Goal: Task Accomplishment & Management: Use online tool/utility

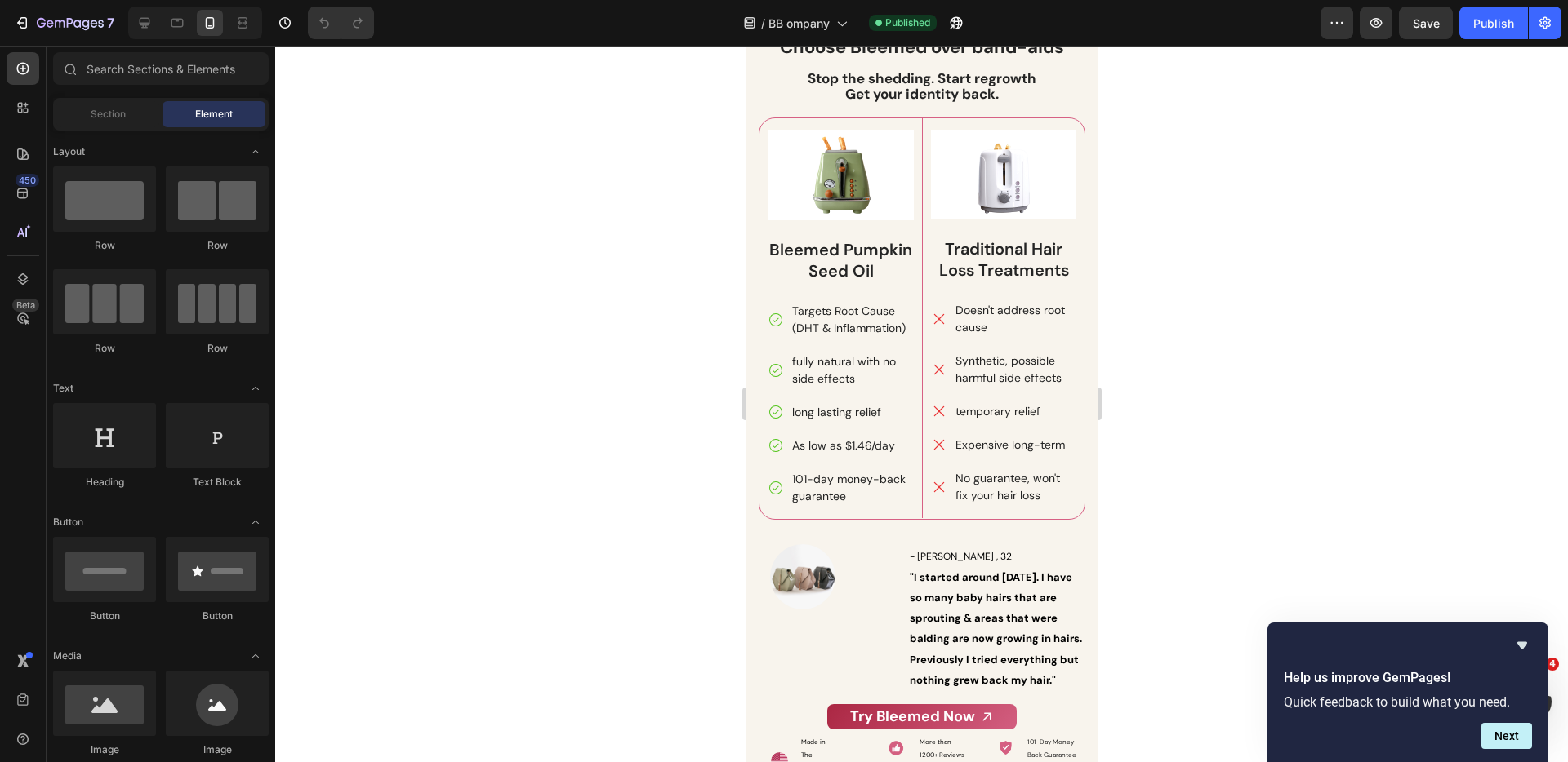
scroll to position [10027, 0]
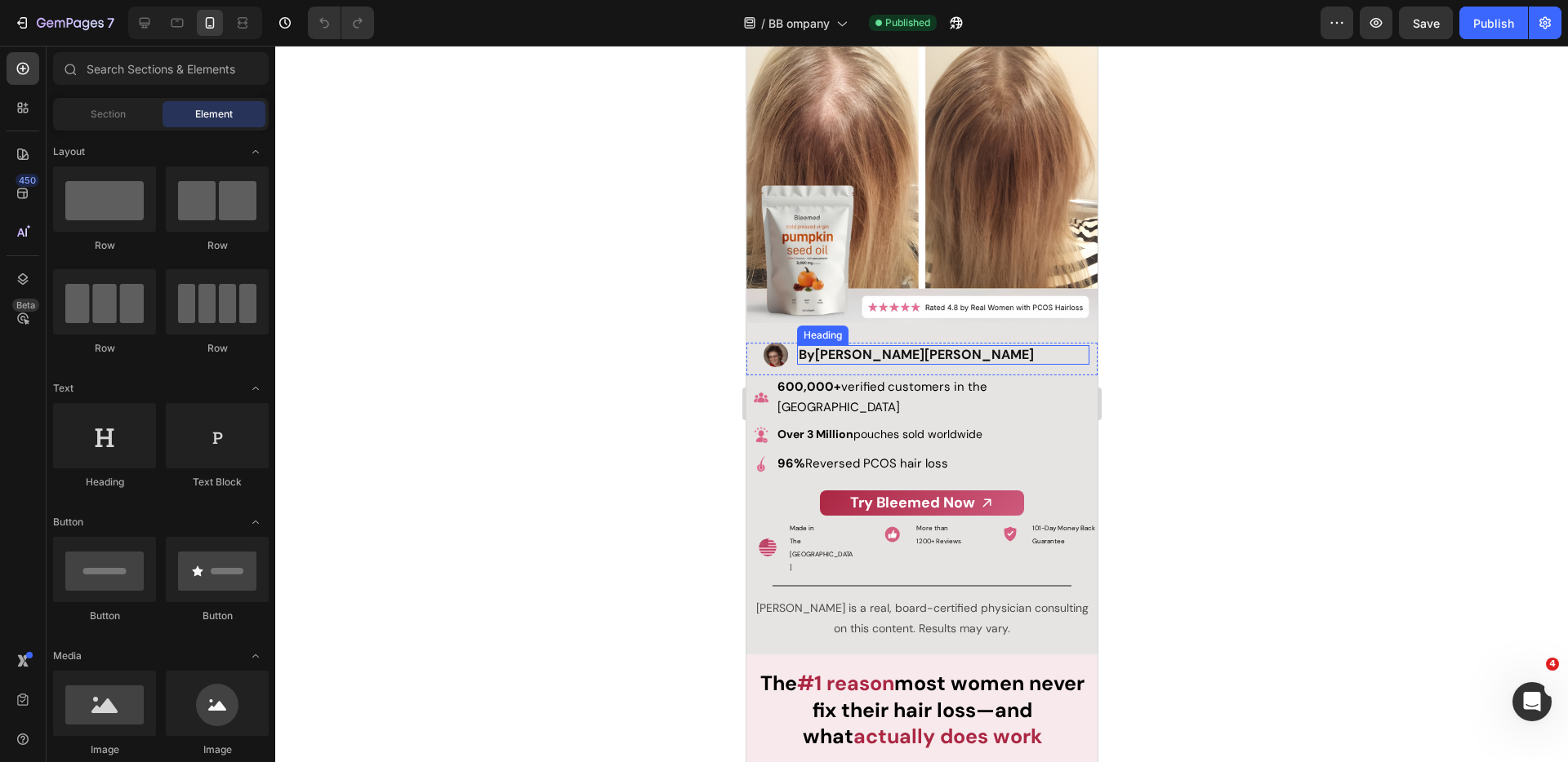
scroll to position [266, 0]
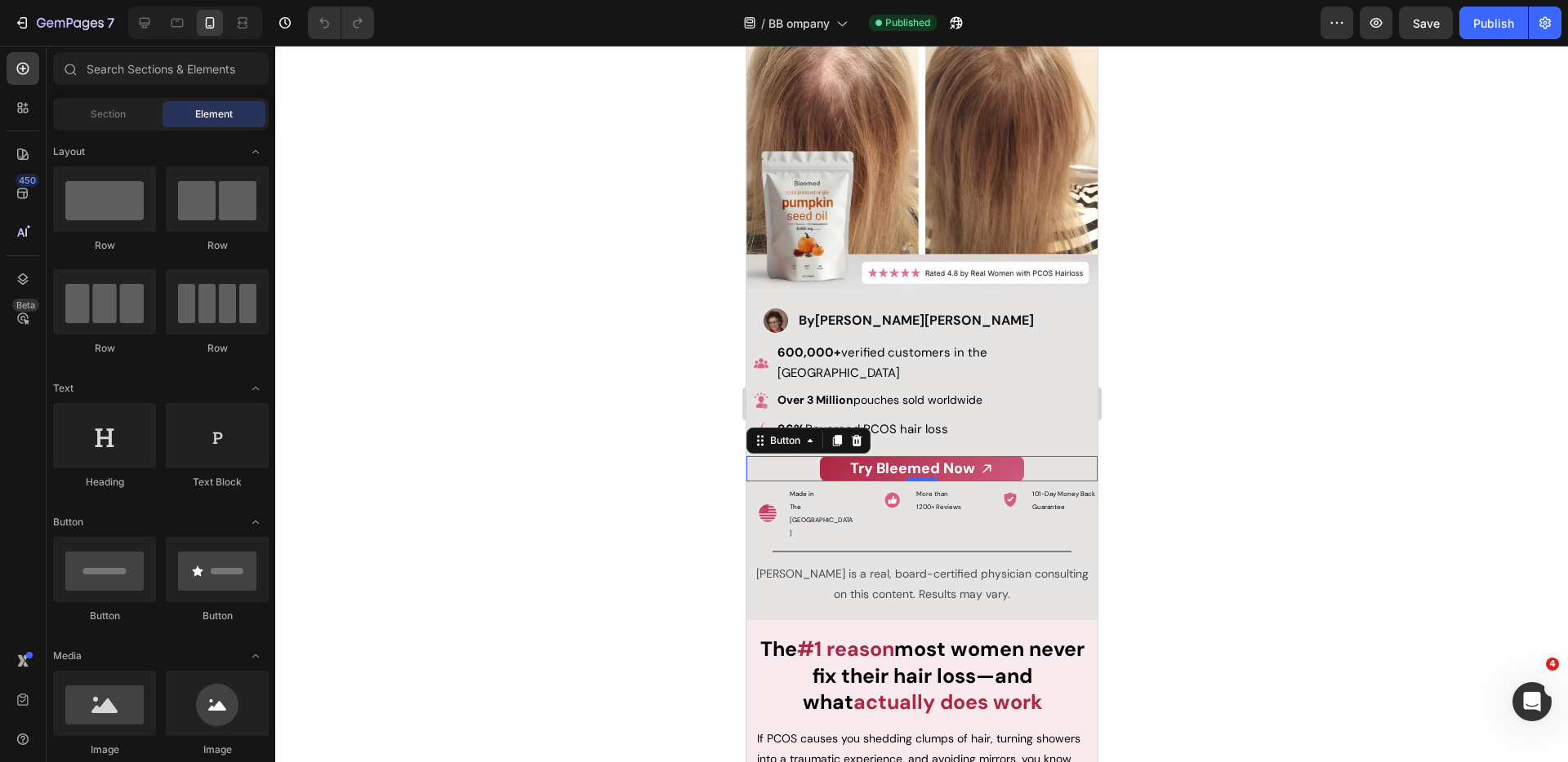
click at [1027, 456] on div "Try Bleemed Now Button 0" at bounding box center [921, 468] width 352 height 25
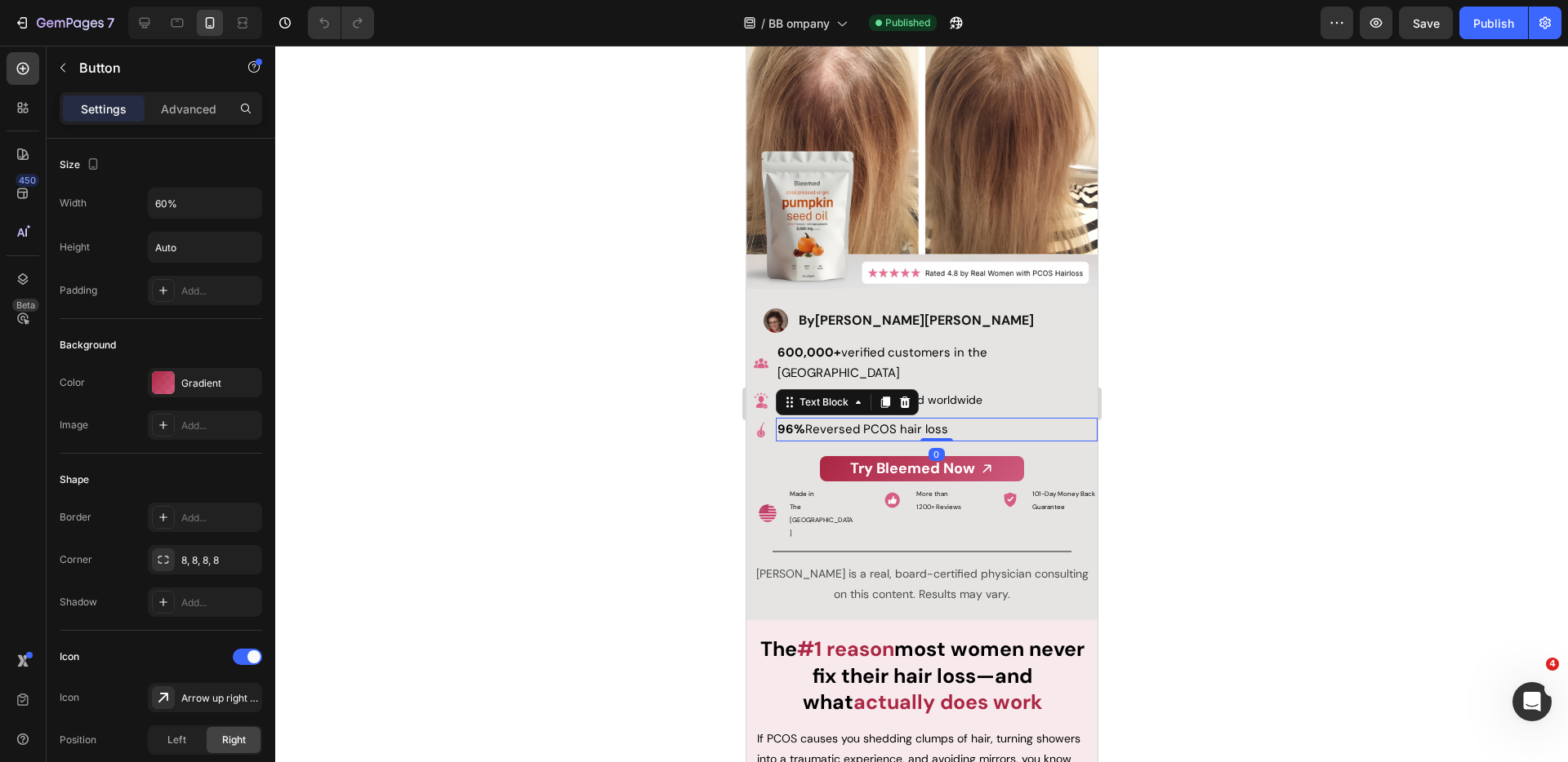
click at [930, 421] on span "96% Reversed PCOS hair loss" at bounding box center [862, 429] width 171 height 16
click at [1059, 456] on div "Try Bleemed Now Button" at bounding box center [921, 468] width 352 height 25
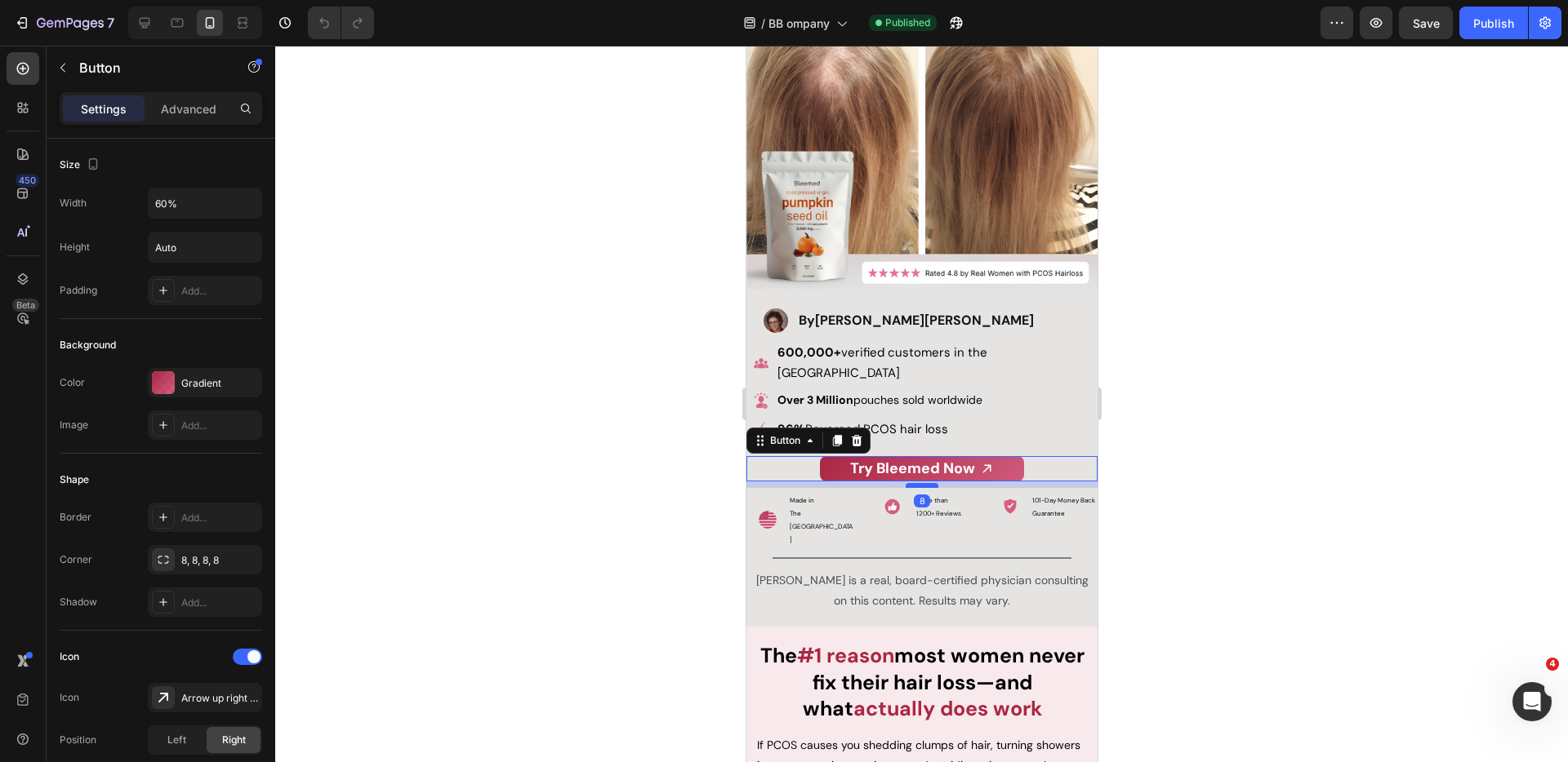
click at [907, 483] on div at bounding box center [921, 486] width 33 height 5
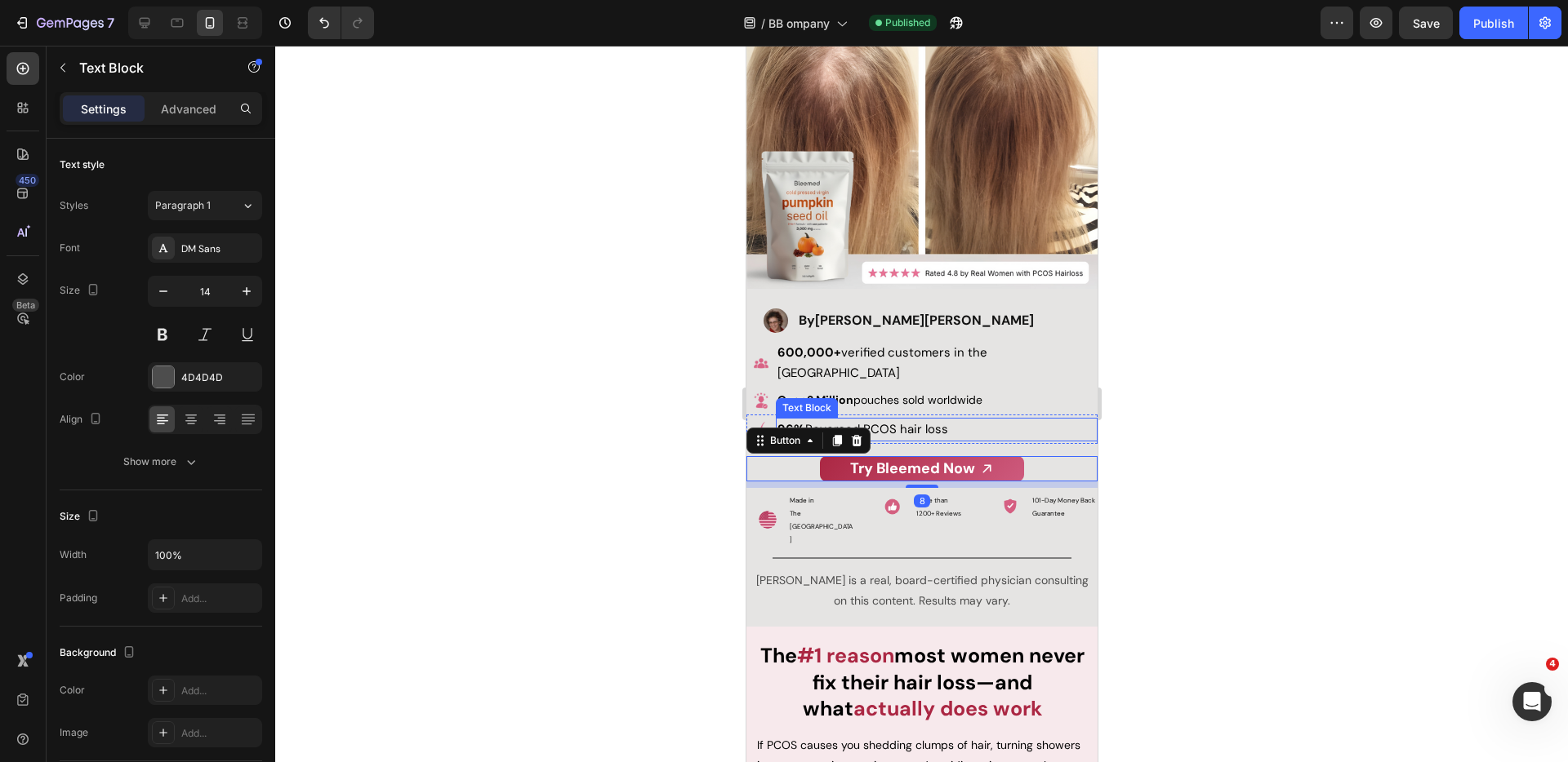
click at [1046, 419] on p "96% Reversed PCOS hair loss" at bounding box center [936, 430] width 319 height 21
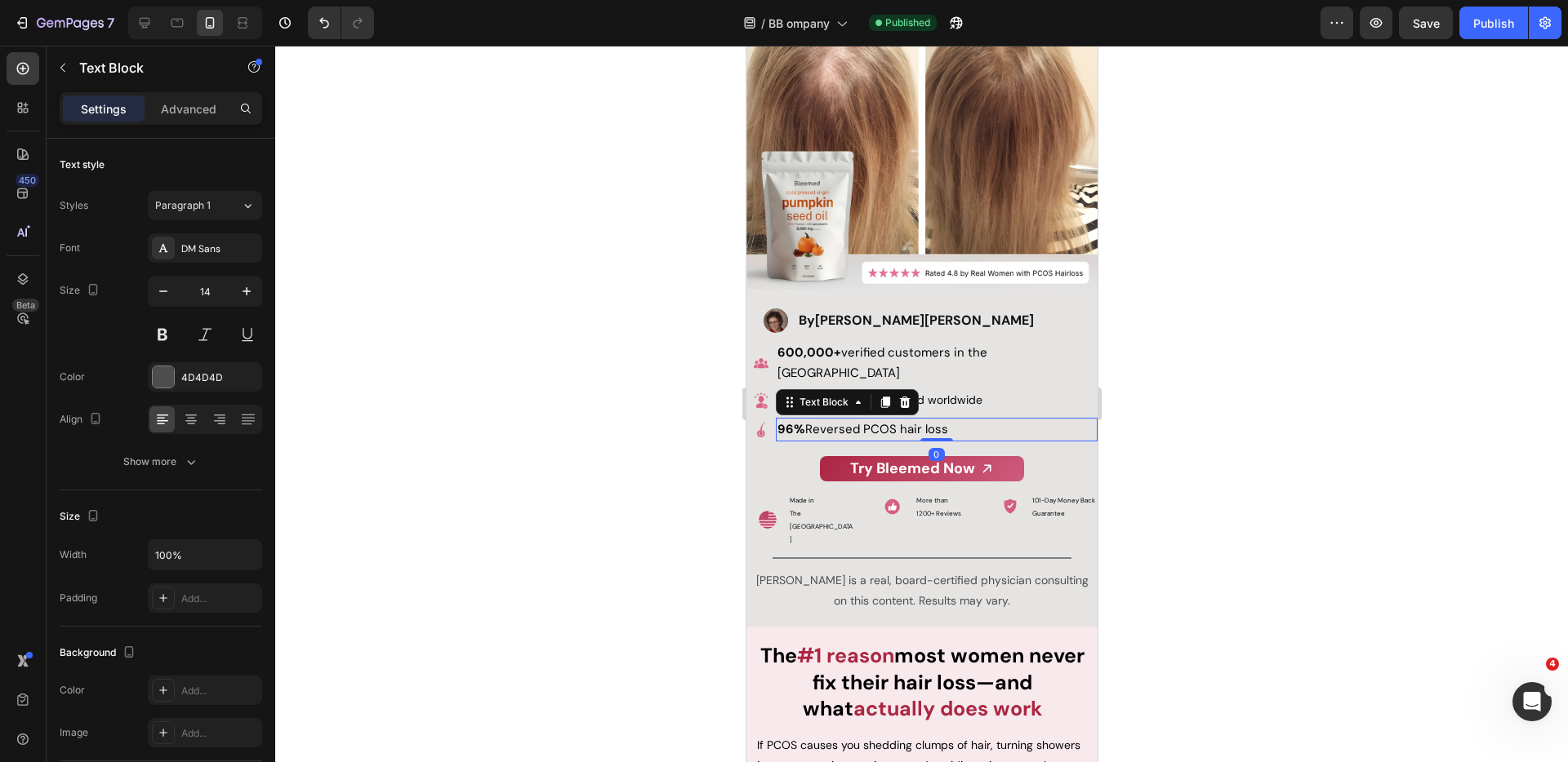
click at [1273, 419] on div at bounding box center [921, 404] width 1293 height 716
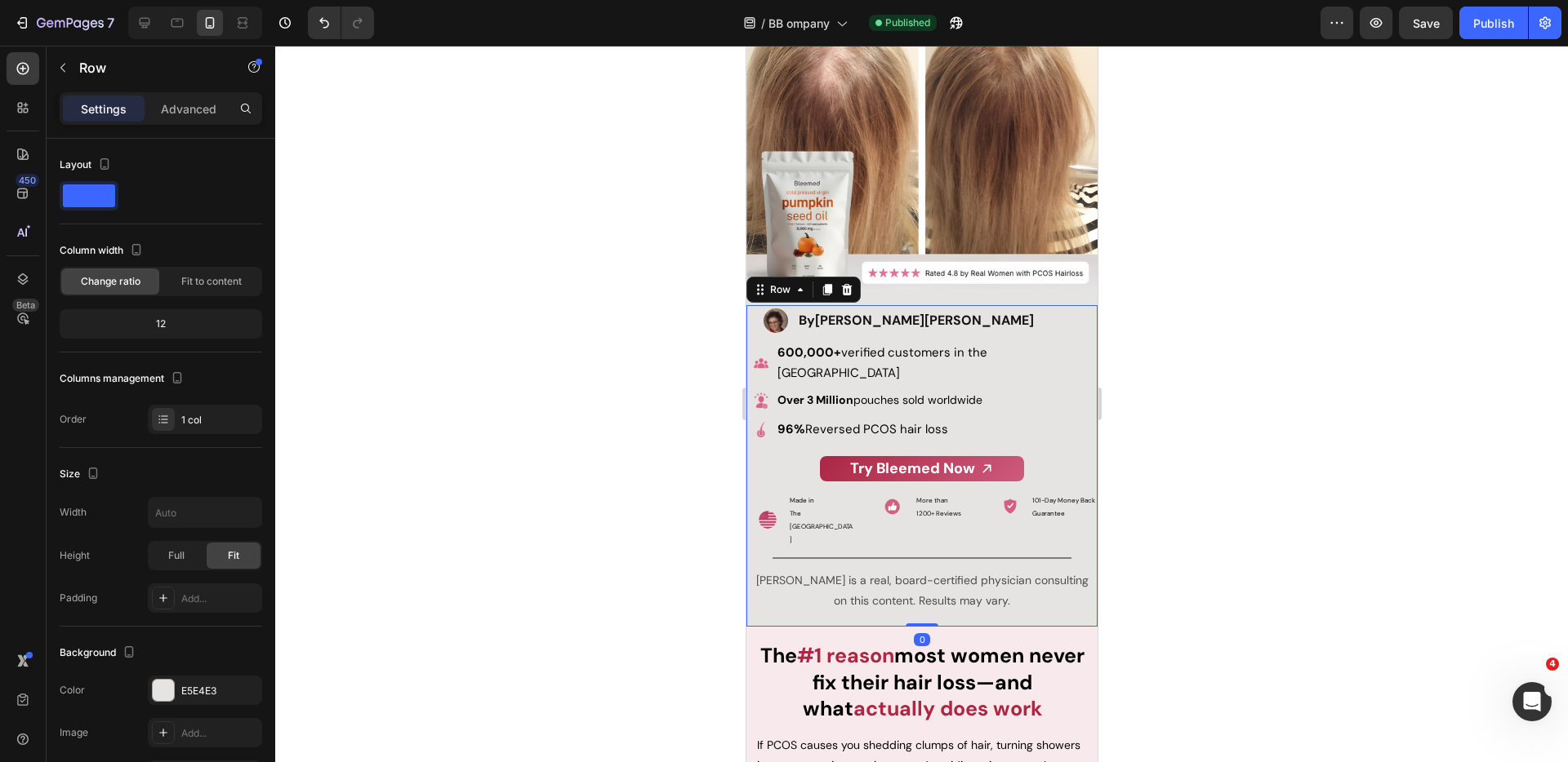
click at [797, 444] on div "Try Bleemed Now Button" at bounding box center [921, 466] width 352 height 44
click at [881, 415] on div "96% Reversed PCOS hair loss Text Block" at bounding box center [936, 430] width 321 height 29
click at [874, 444] on div "Try Bleemed Now Button" at bounding box center [921, 466] width 352 height 44
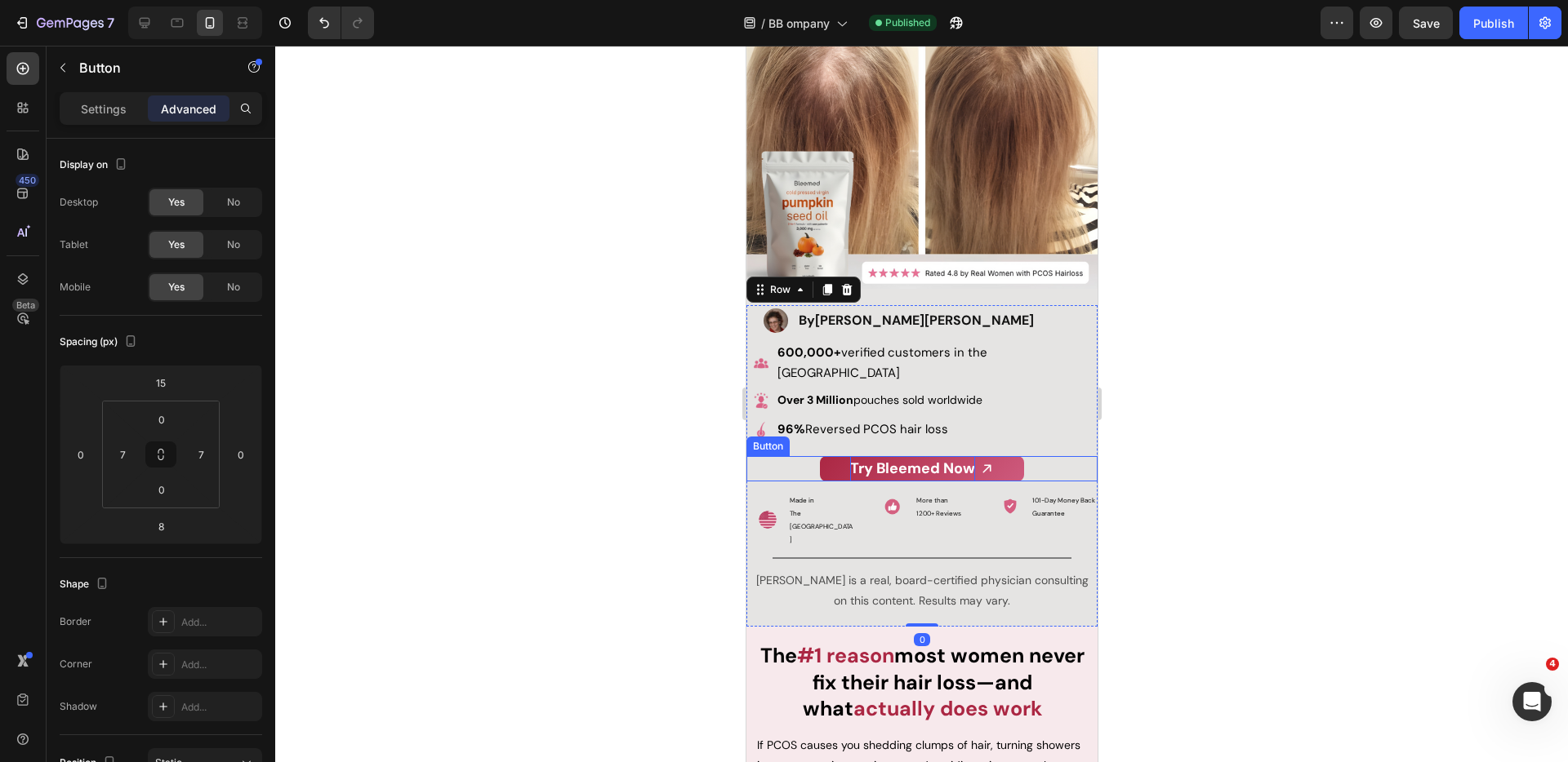
click at [868, 456] on p "Try Bleemed Now" at bounding box center [912, 468] width 125 height 25
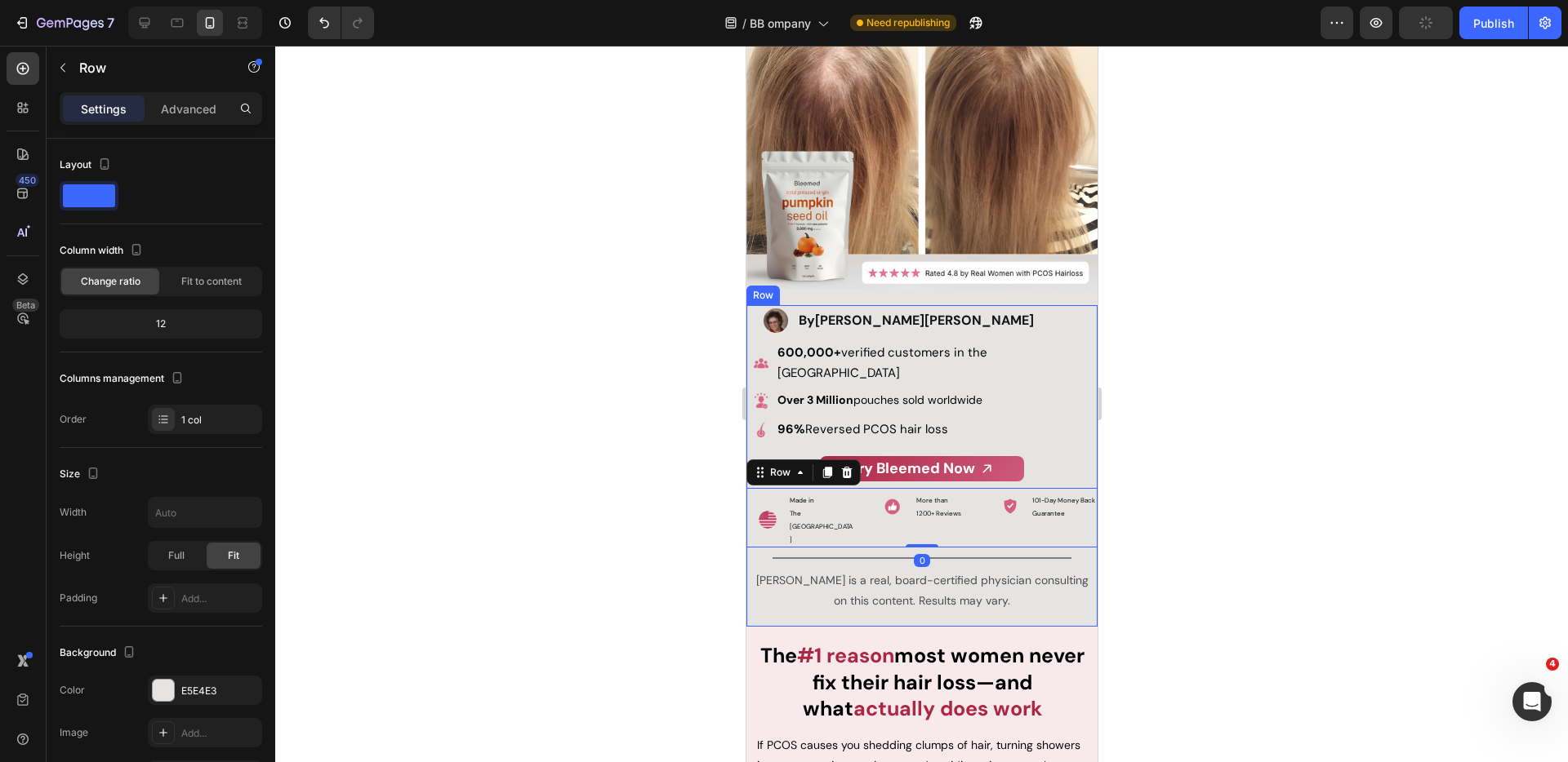
click at [926, 451] on div "Try Bleemed Now Button" at bounding box center [921, 466] width 352 height 44
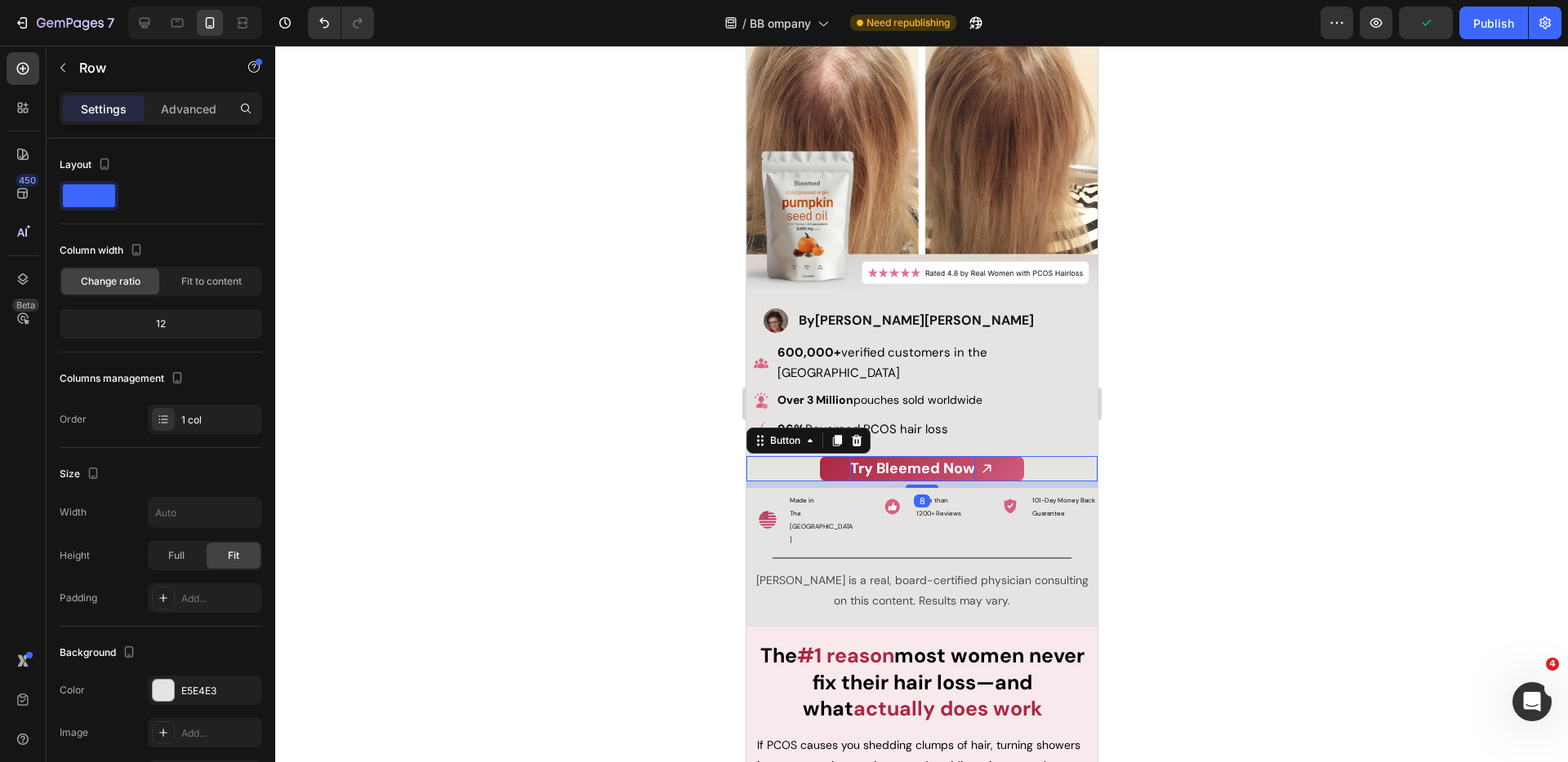
click at [924, 459] on strong "Try Bleemed Now" at bounding box center [912, 468] width 125 height 20
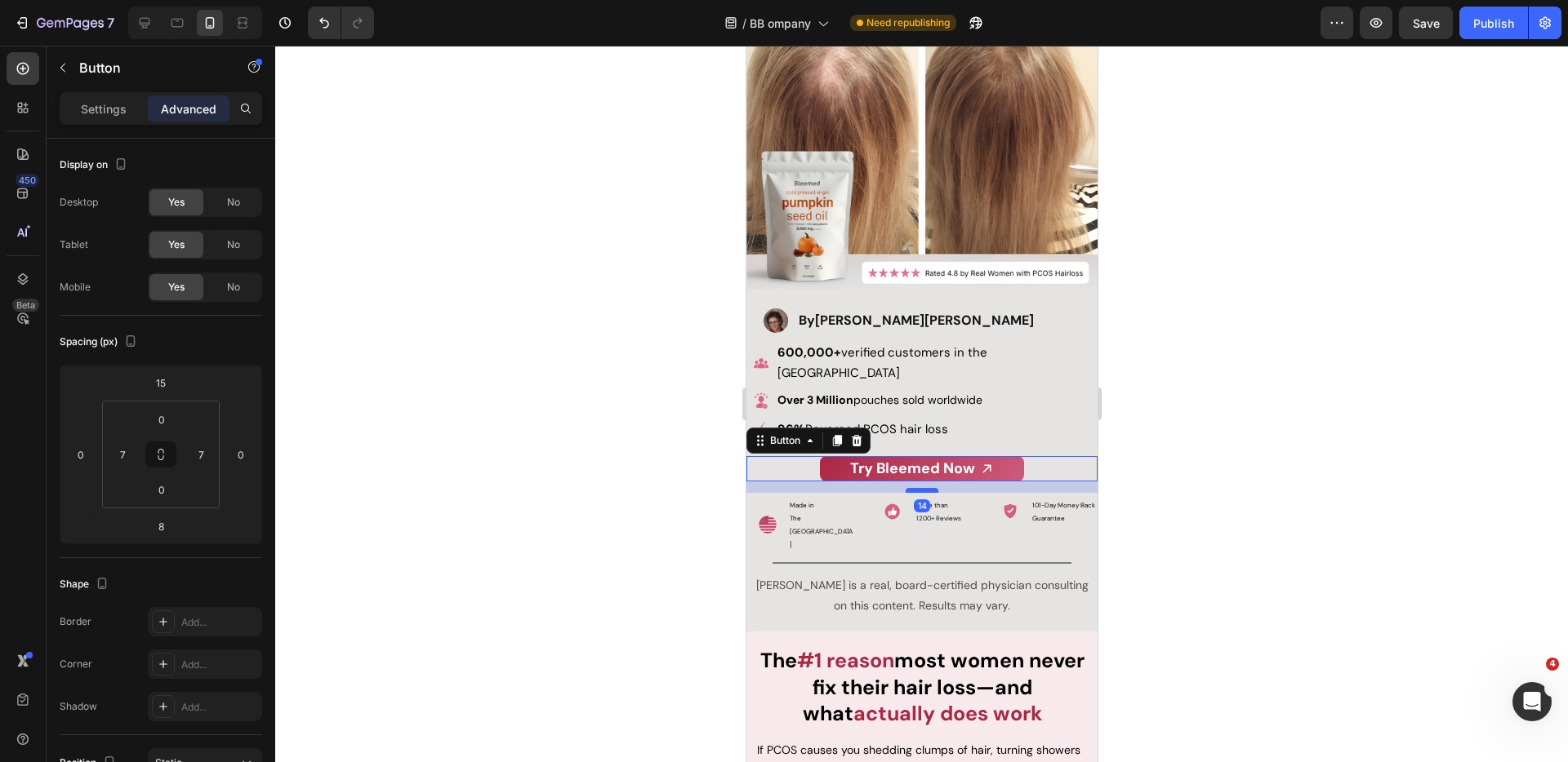
drag, startPoint x: 922, startPoint y: 454, endPoint x: 1845, endPoint y: 492, distance: 923.8
click at [923, 488] on div at bounding box center [921, 491] width 33 height 5
type input "14"
click at [1191, 434] on div at bounding box center [921, 404] width 1293 height 716
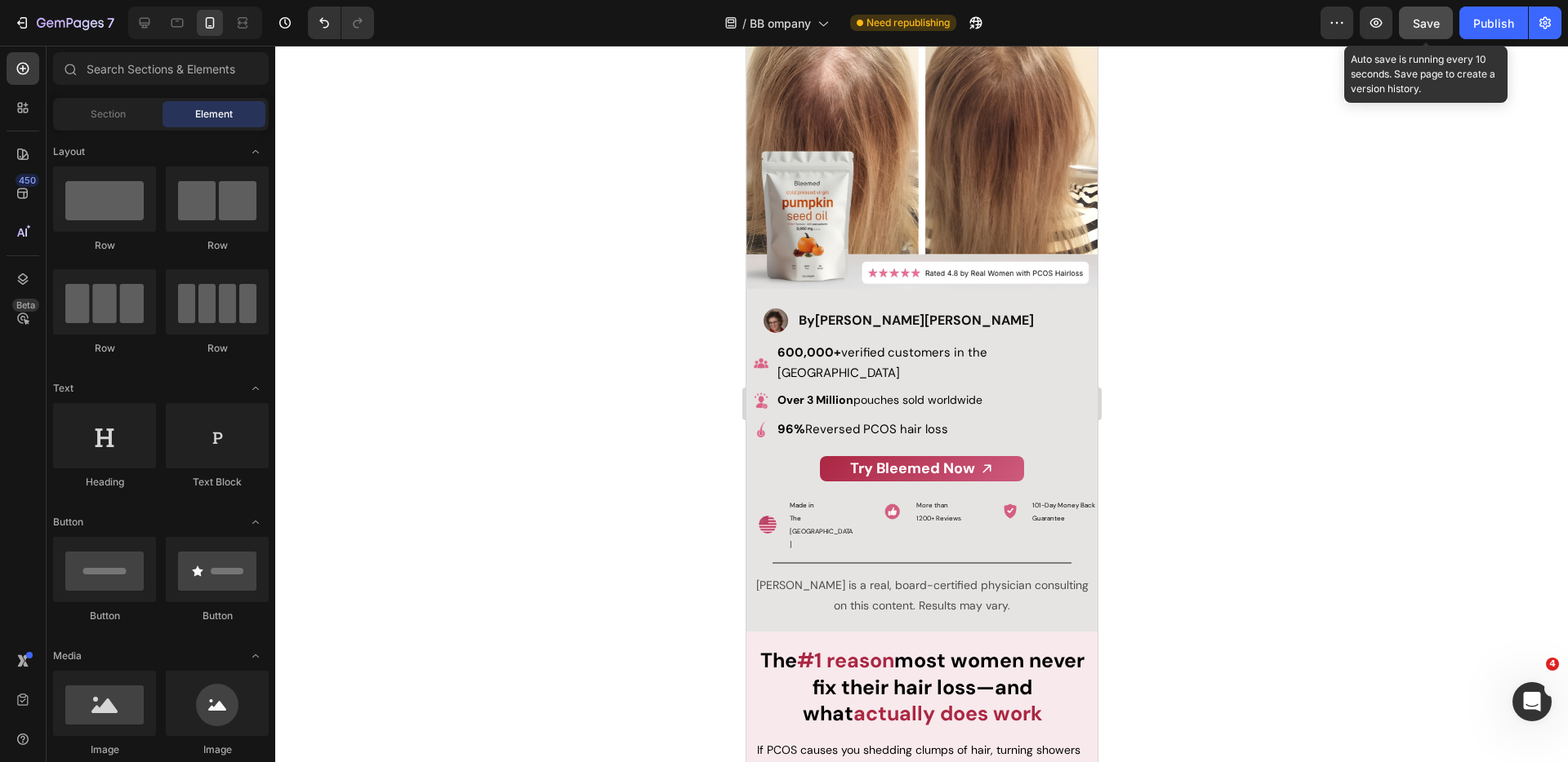
click at [1434, 22] on span "Save" at bounding box center [1426, 23] width 27 height 14
click at [1424, 20] on span "Save" at bounding box center [1426, 23] width 27 height 14
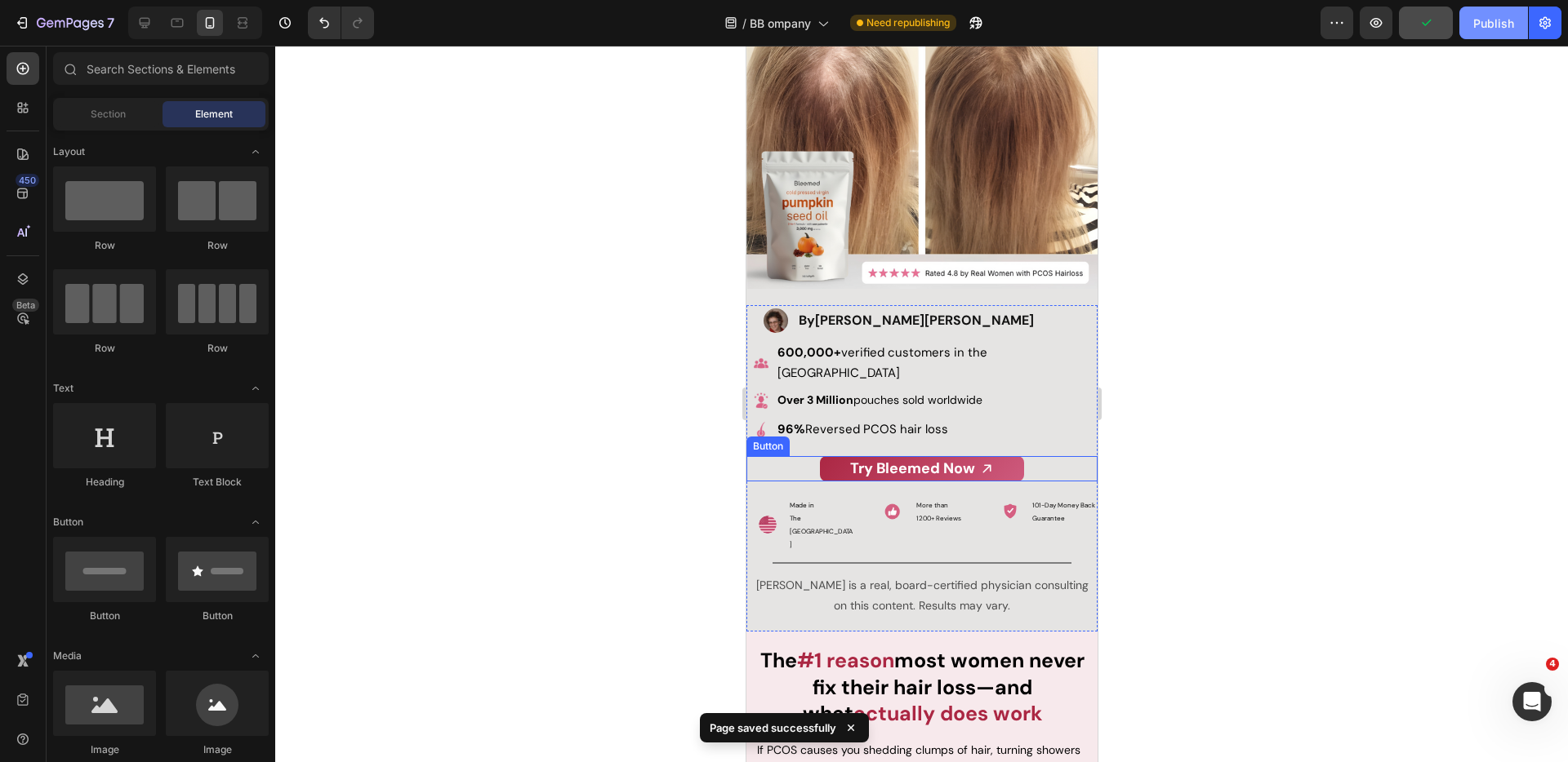
click at [1477, 27] on div "Publish" at bounding box center [1493, 23] width 40 height 17
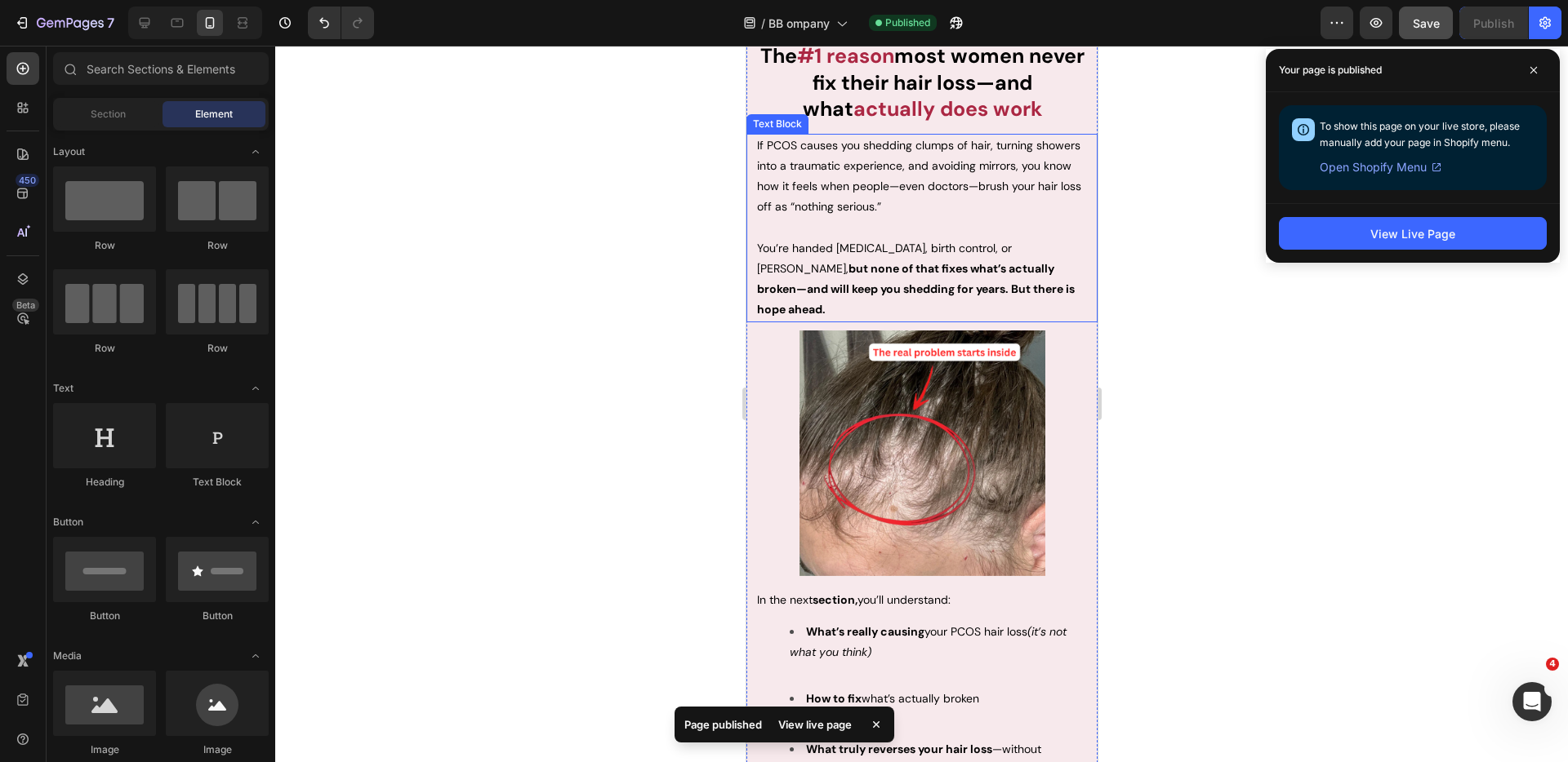
scroll to position [825, 0]
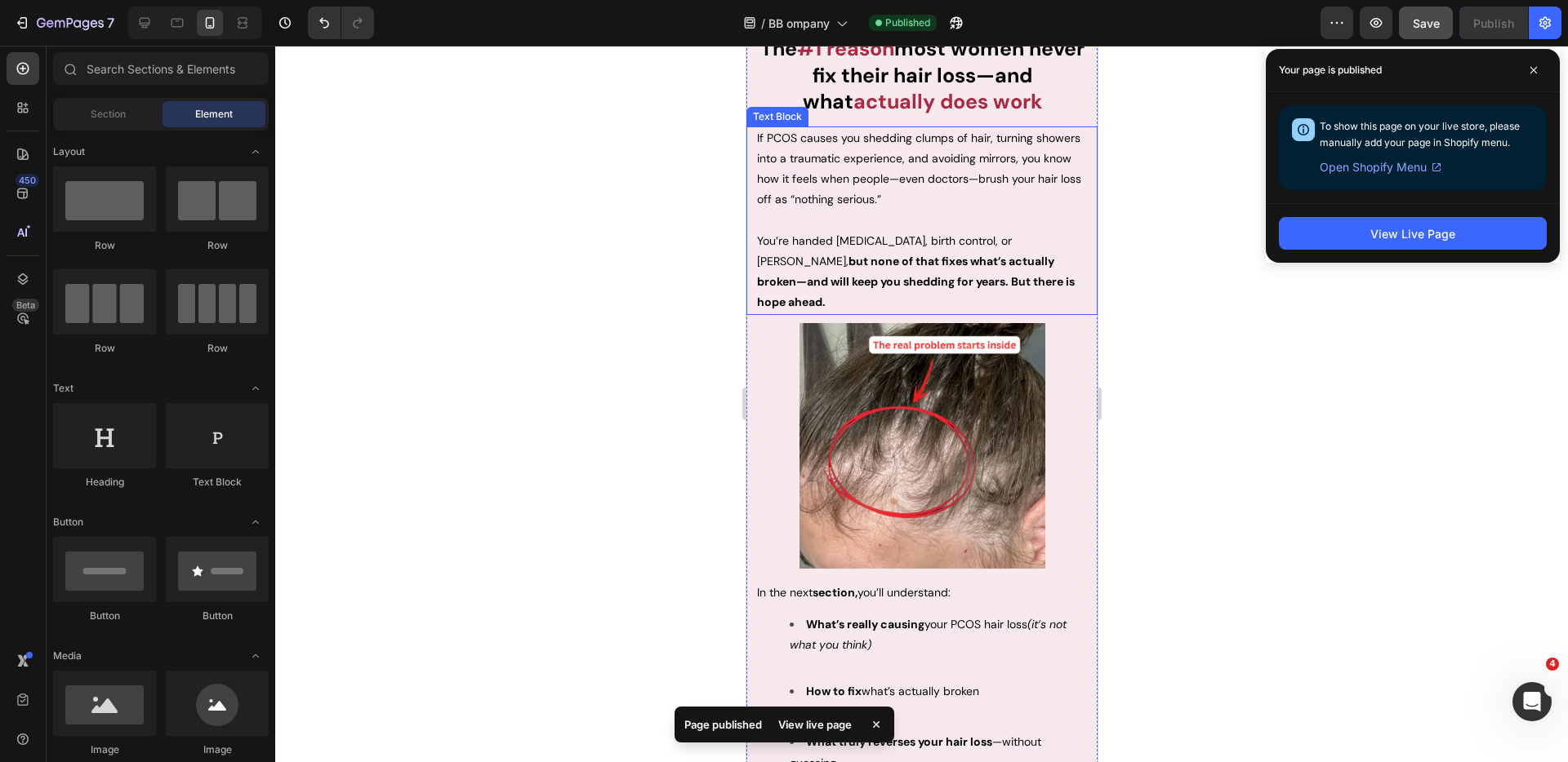
click at [1522, 67] on span at bounding box center [1534, 70] width 26 height 26
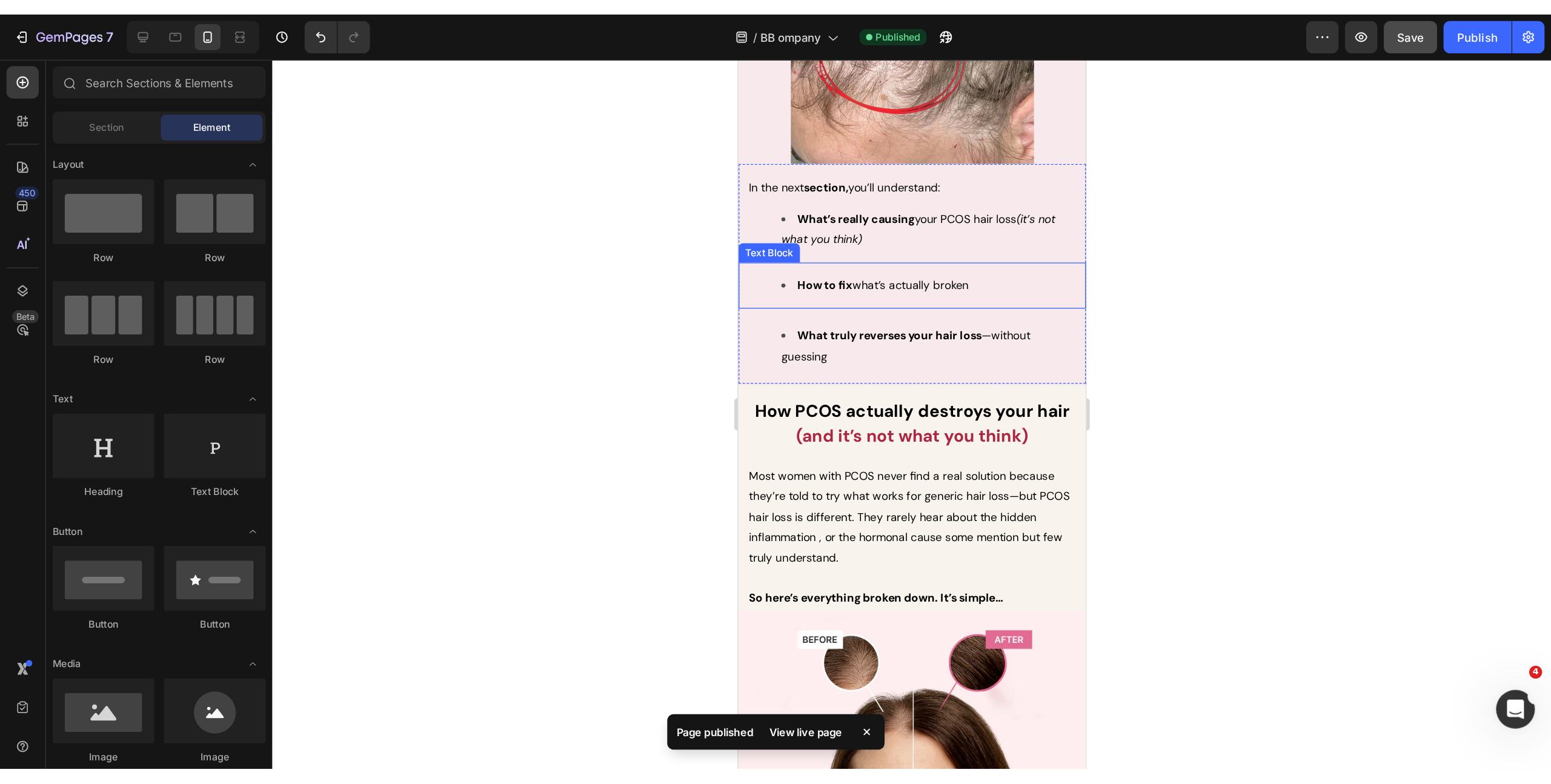
scroll to position [923, 0]
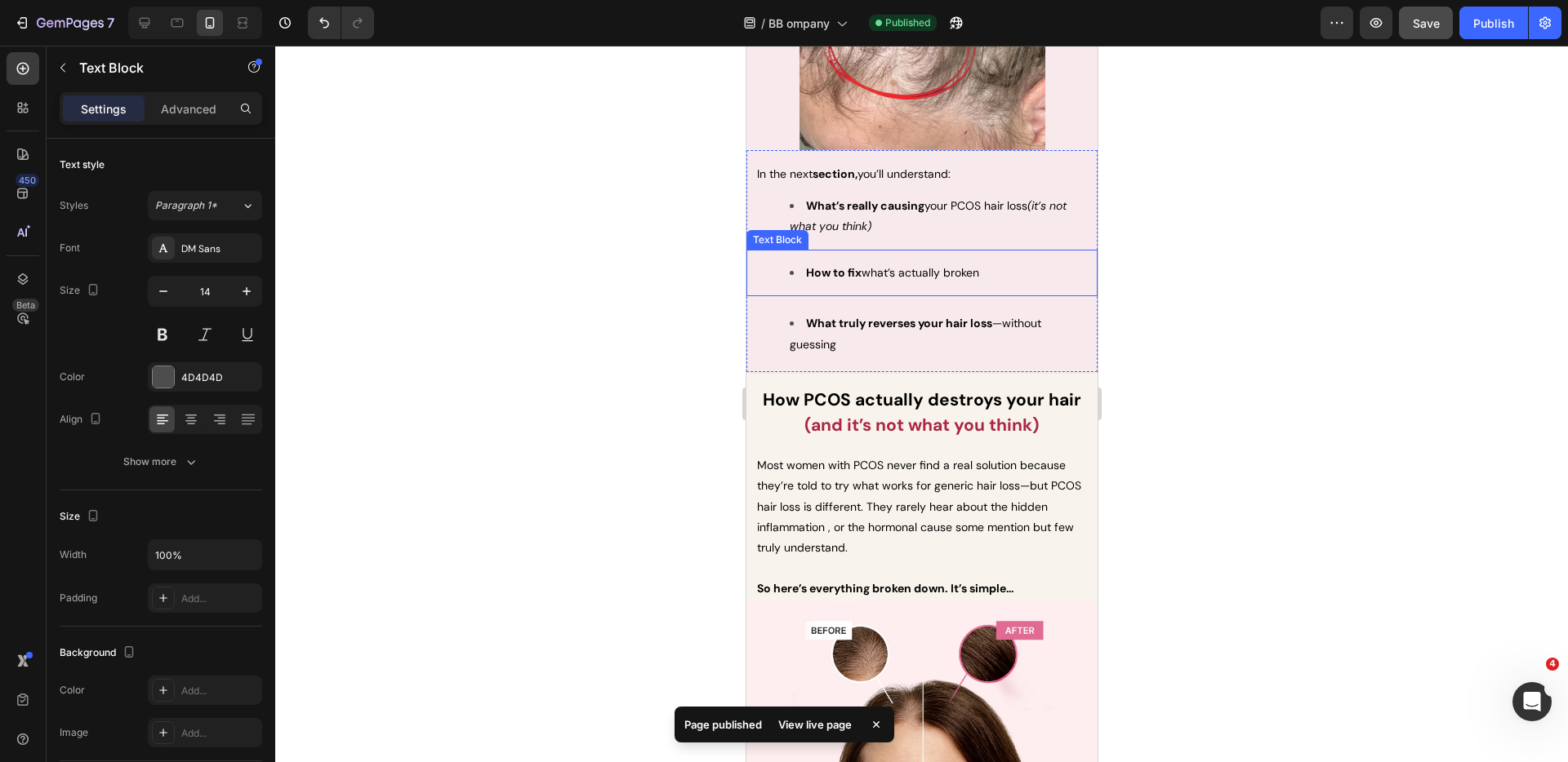
click at [874, 250] on div "How to fix what’s actually broken" at bounding box center [921, 273] width 333 height 46
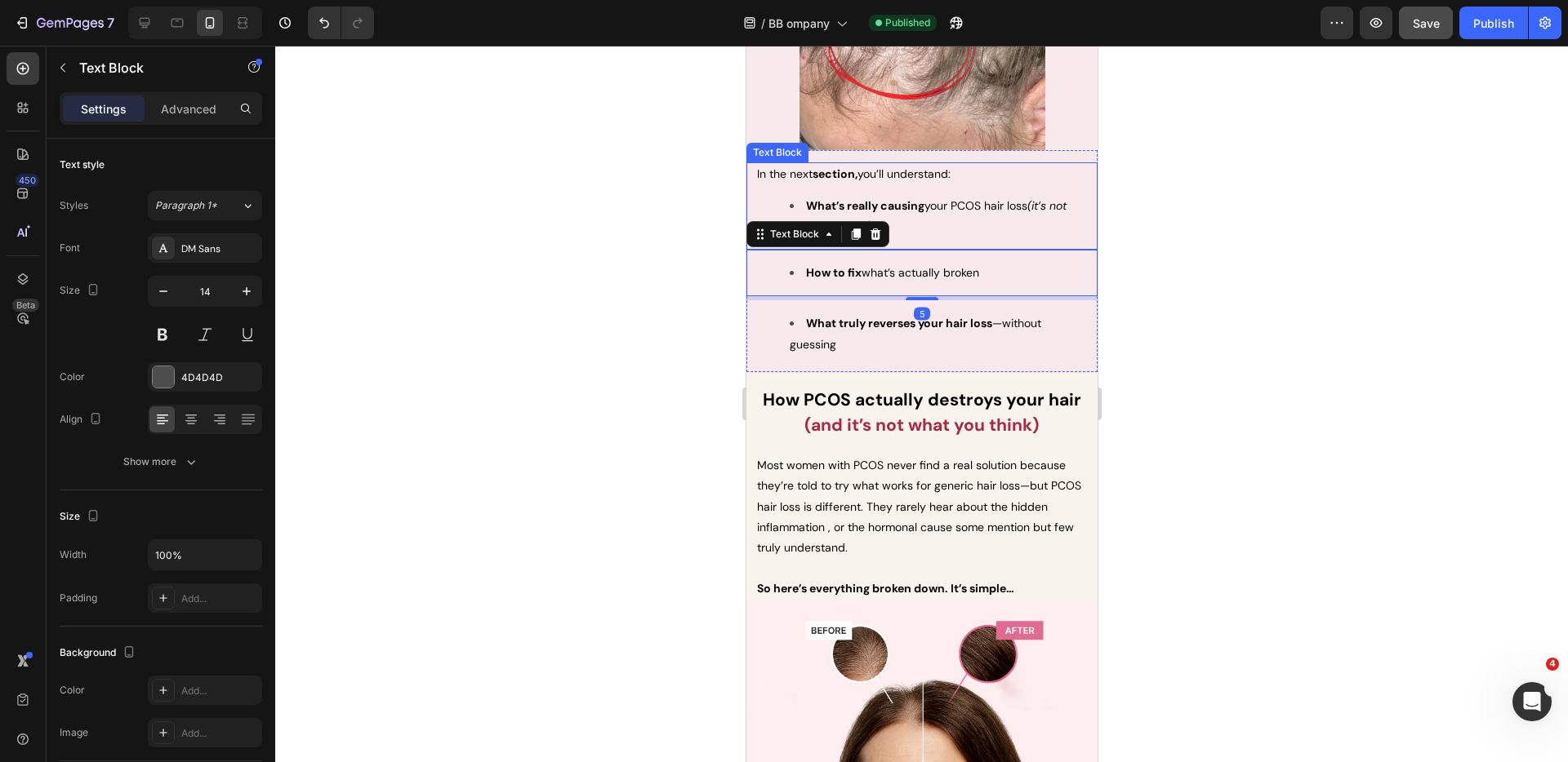
click at [941, 201] on li "What’s really causing your PCOS hair loss (it’s not what you think)" at bounding box center [937, 215] width 297 height 40
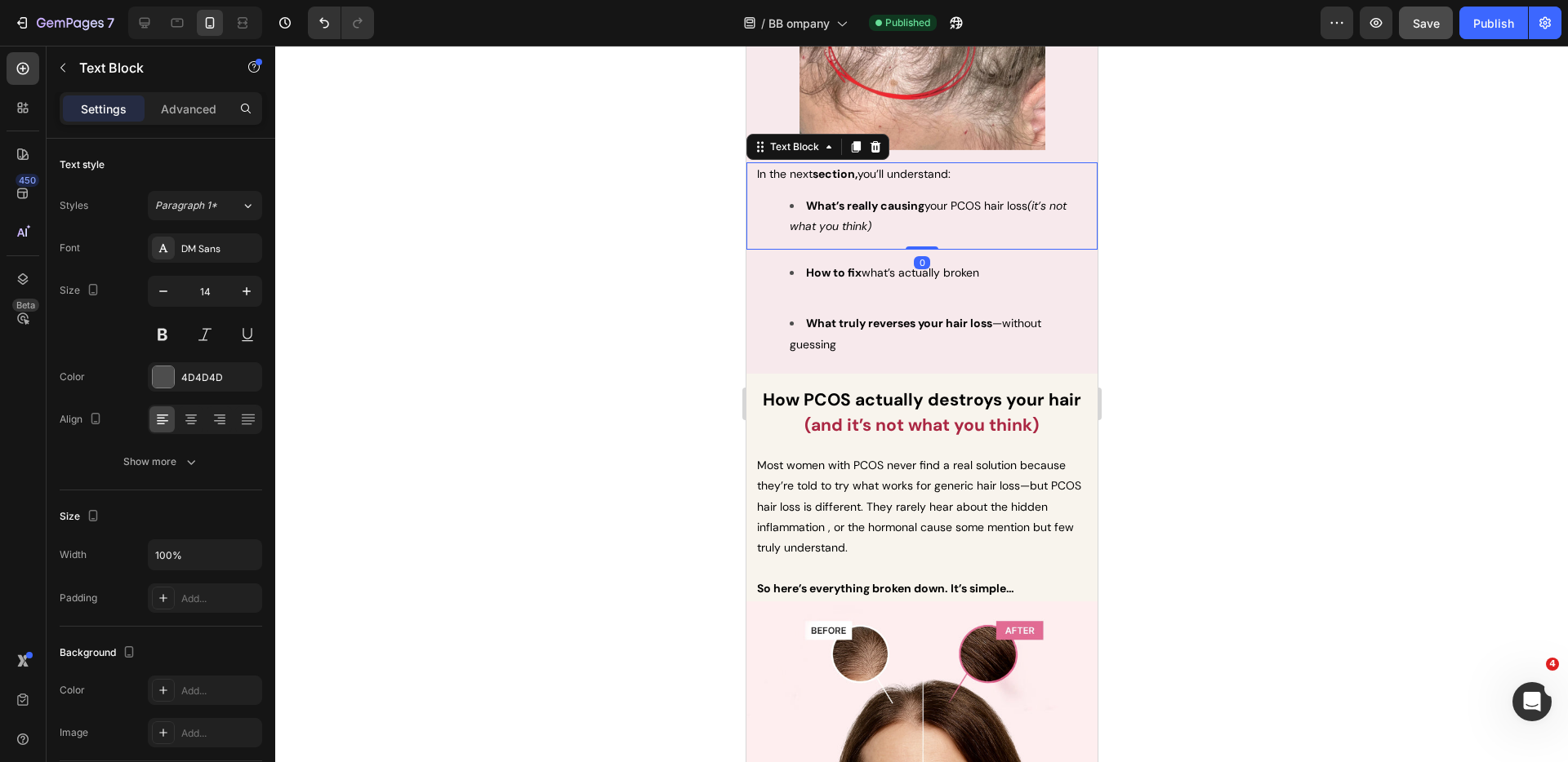
drag, startPoint x: 887, startPoint y: 191, endPoint x: 875, endPoint y: 195, distance: 12.6
click at [887, 195] on li "What’s really causing your PCOS hair loss (it’s not what you think)" at bounding box center [937, 215] width 297 height 40
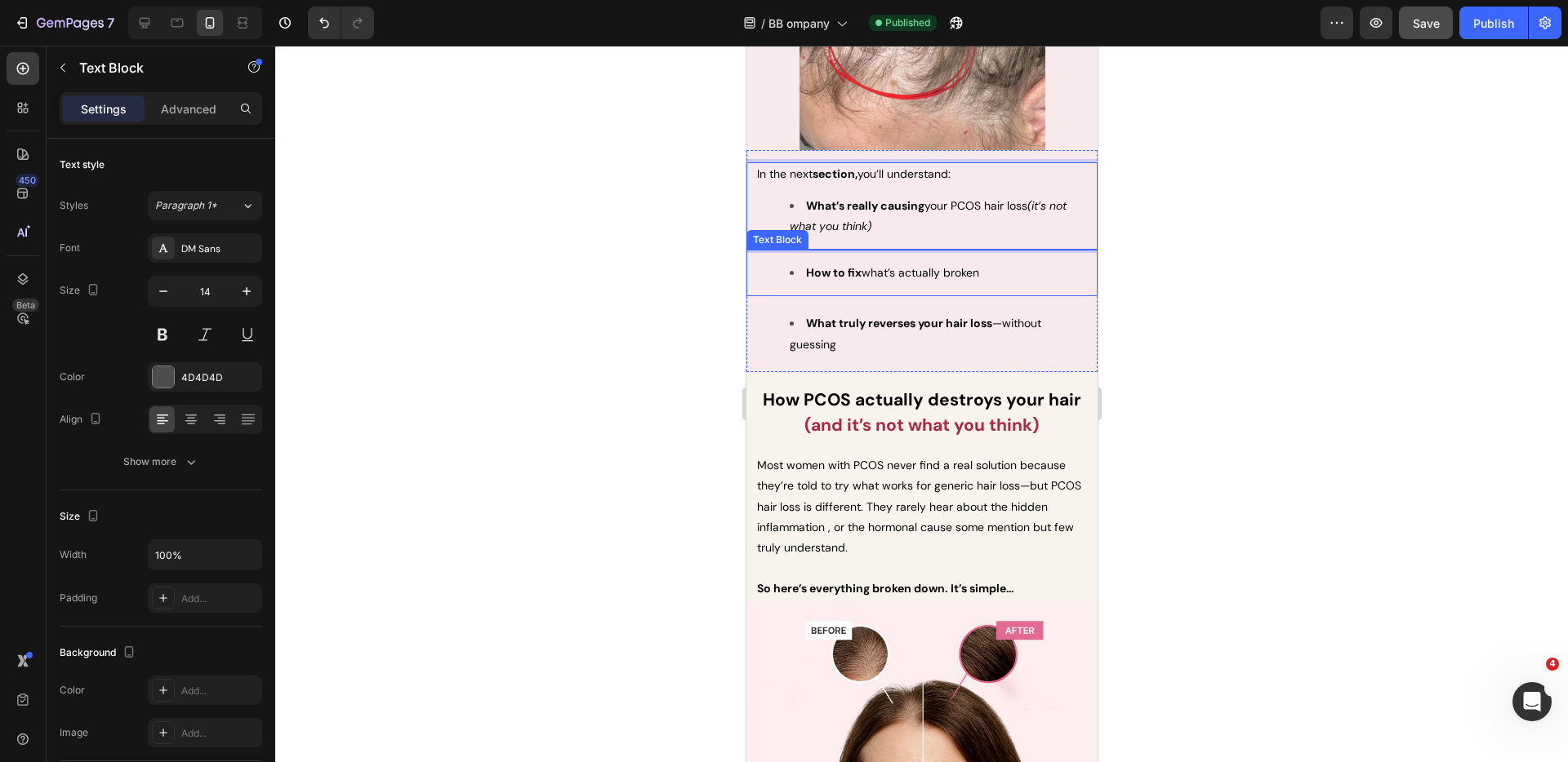
click at [918, 265] on span "How to fix what’s actually broken" at bounding box center [892, 272] width 173 height 15
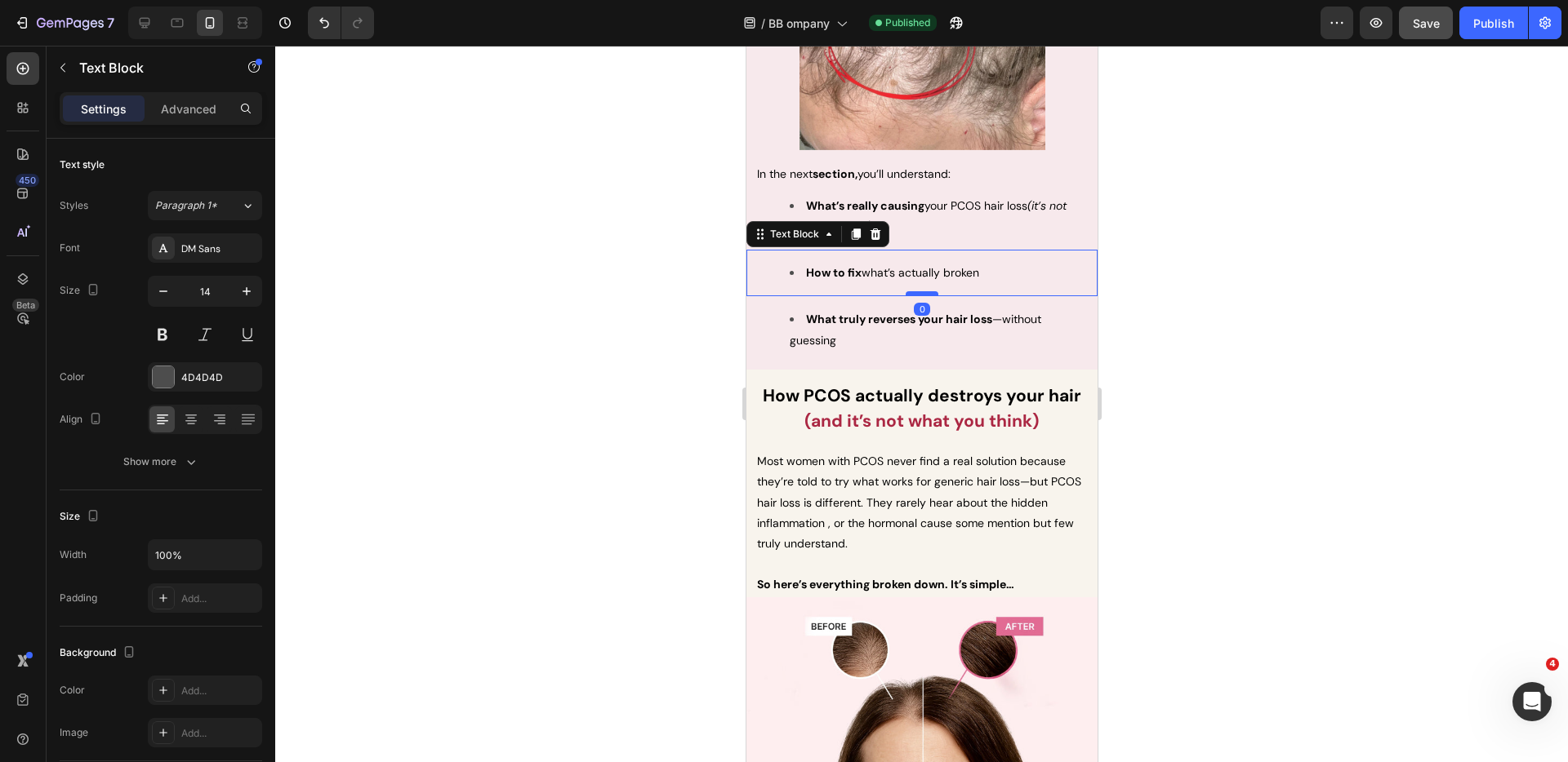
click at [919, 263] on div "How to fix what’s actually broken Text Block 0" at bounding box center [921, 273] width 352 height 46
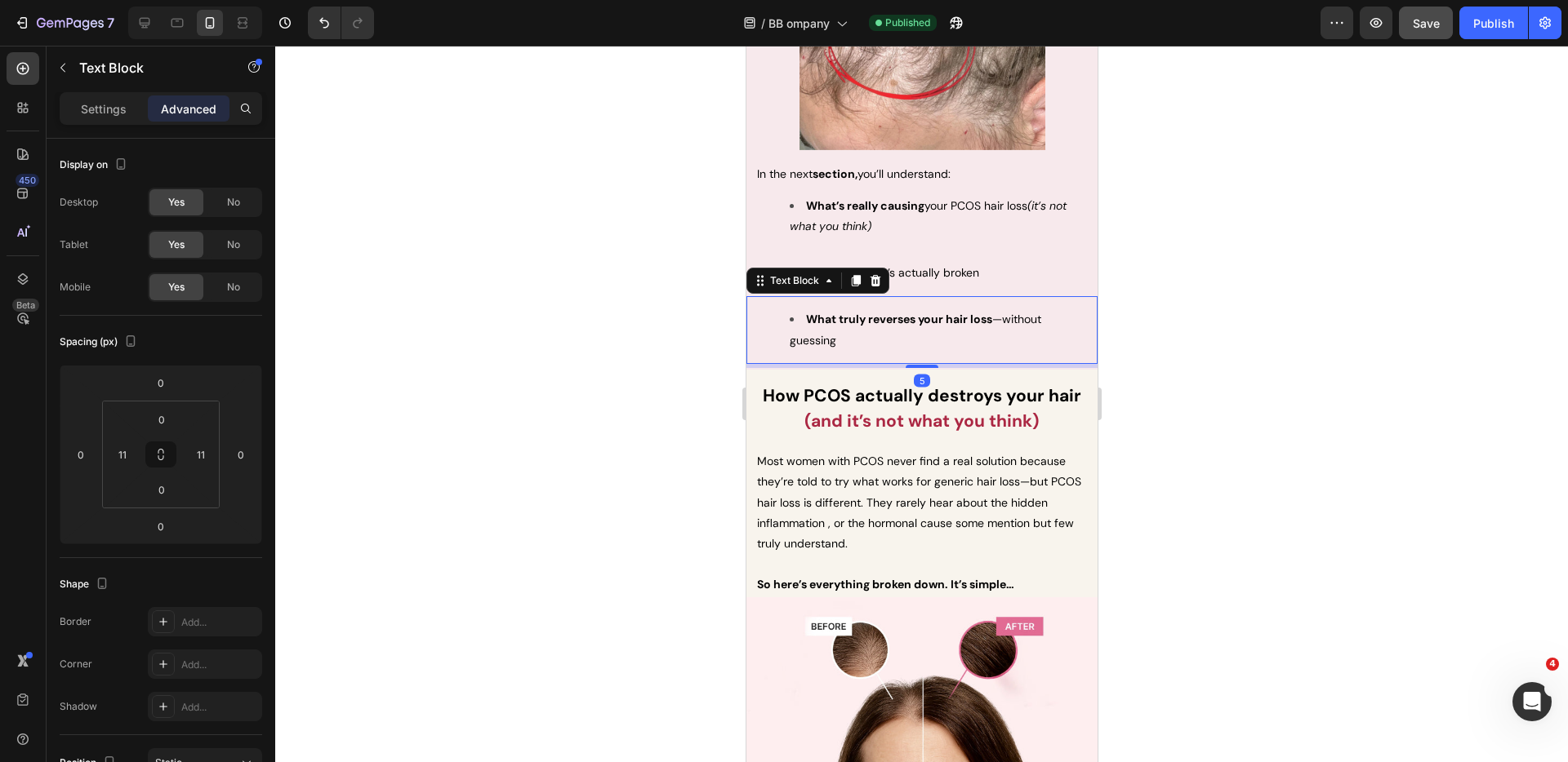
click at [967, 312] on strong "What truly reverses your hair loss" at bounding box center [899, 319] width 186 height 15
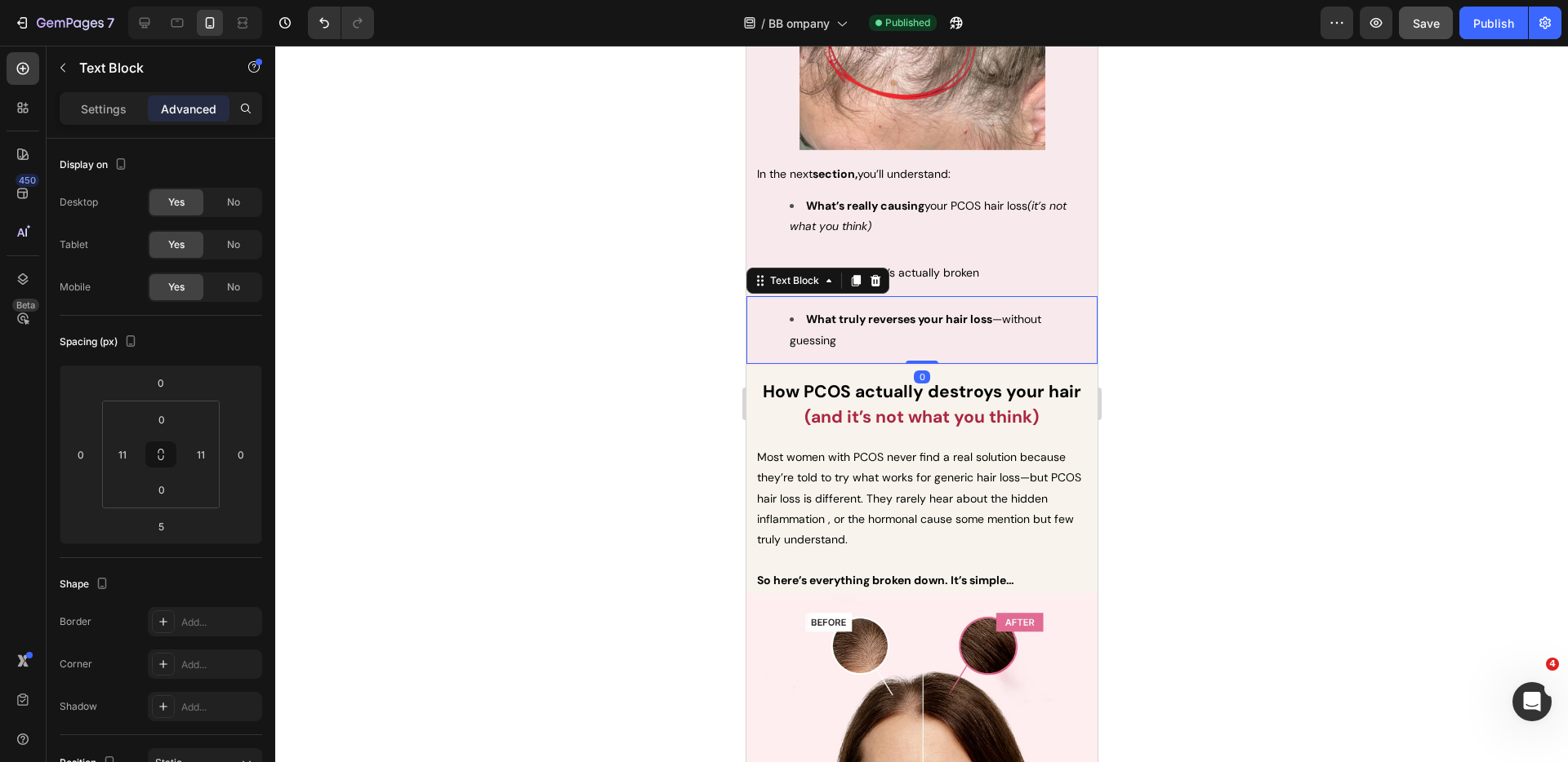
drag, startPoint x: 928, startPoint y: 335, endPoint x: 976, endPoint y: 300, distance: 59.4
click at [931, 308] on div "What truly reverses your hair loss —without guessing Text Block 0" at bounding box center [921, 330] width 352 height 67
type input "0"
click at [1247, 283] on div at bounding box center [921, 404] width 1293 height 716
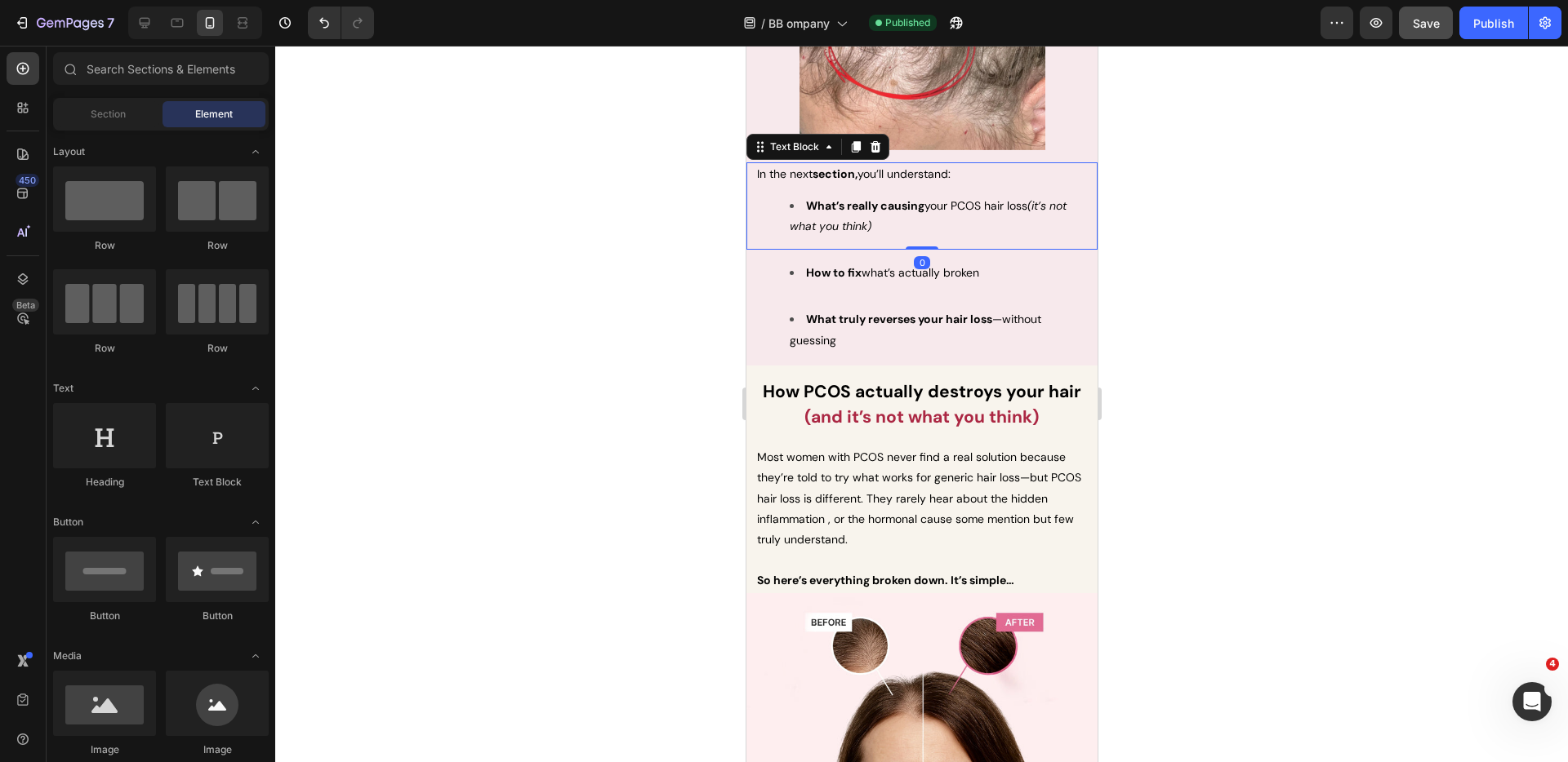
click at [949, 195] on li "What’s really causing your PCOS hair loss (it’s not what you think)" at bounding box center [937, 215] width 297 height 40
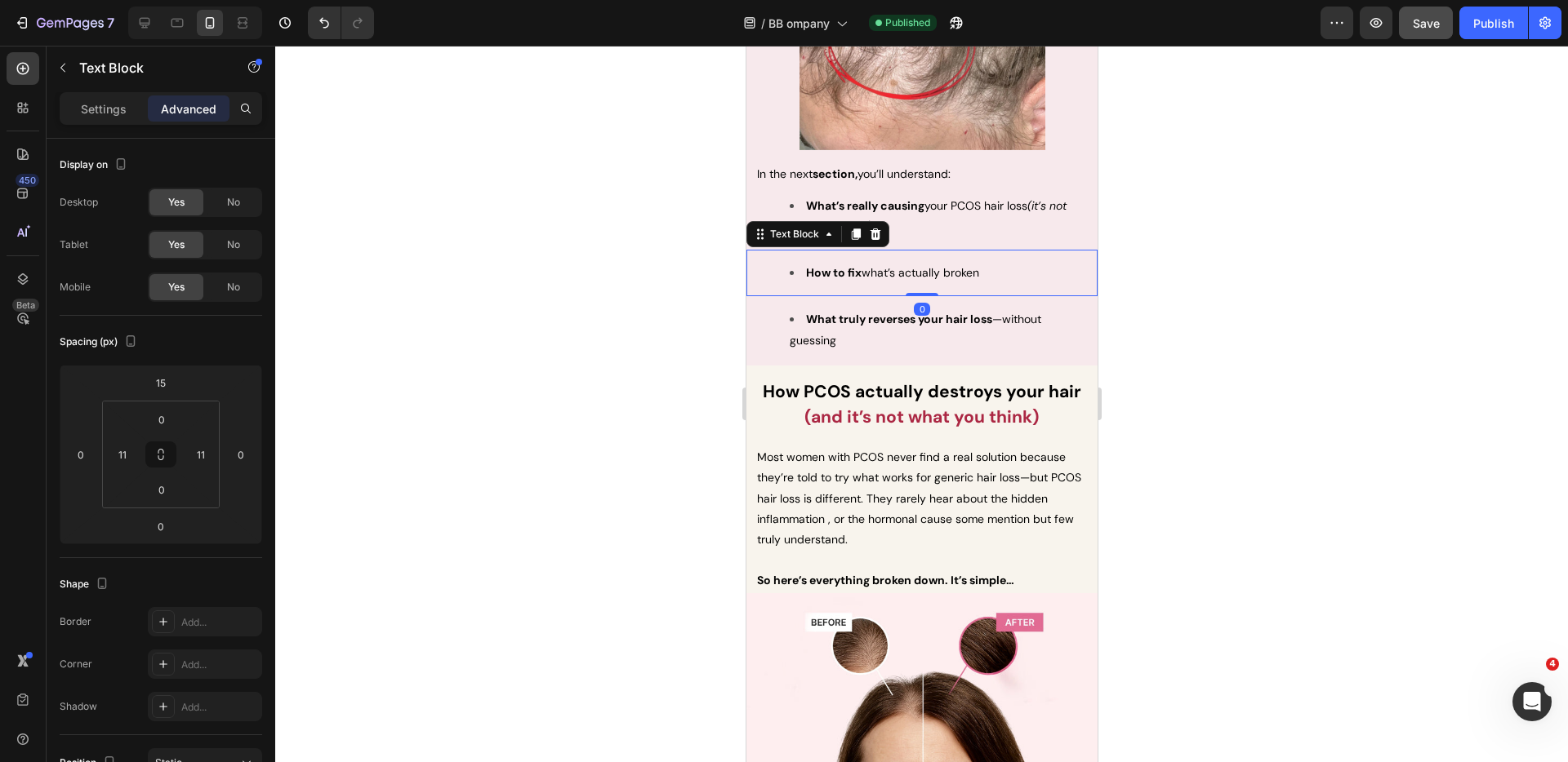
click at [869, 265] on span "How to fix what’s actually broken" at bounding box center [892, 272] width 173 height 15
click at [867, 265] on span "How to fix what’s actually broken" at bounding box center [892, 272] width 173 height 15
click at [1205, 245] on div at bounding box center [921, 404] width 1293 height 716
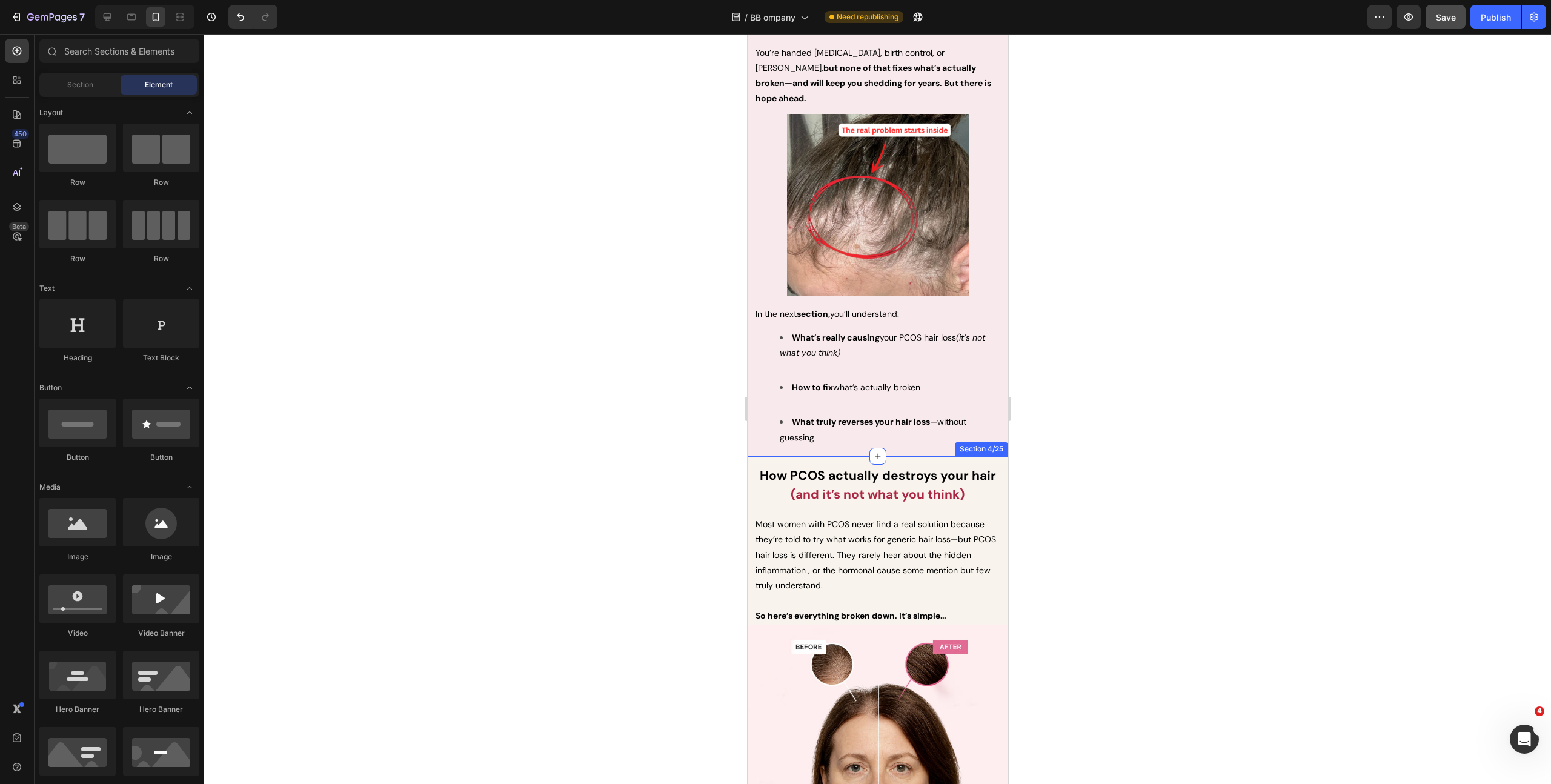
scroll to position [734, 0]
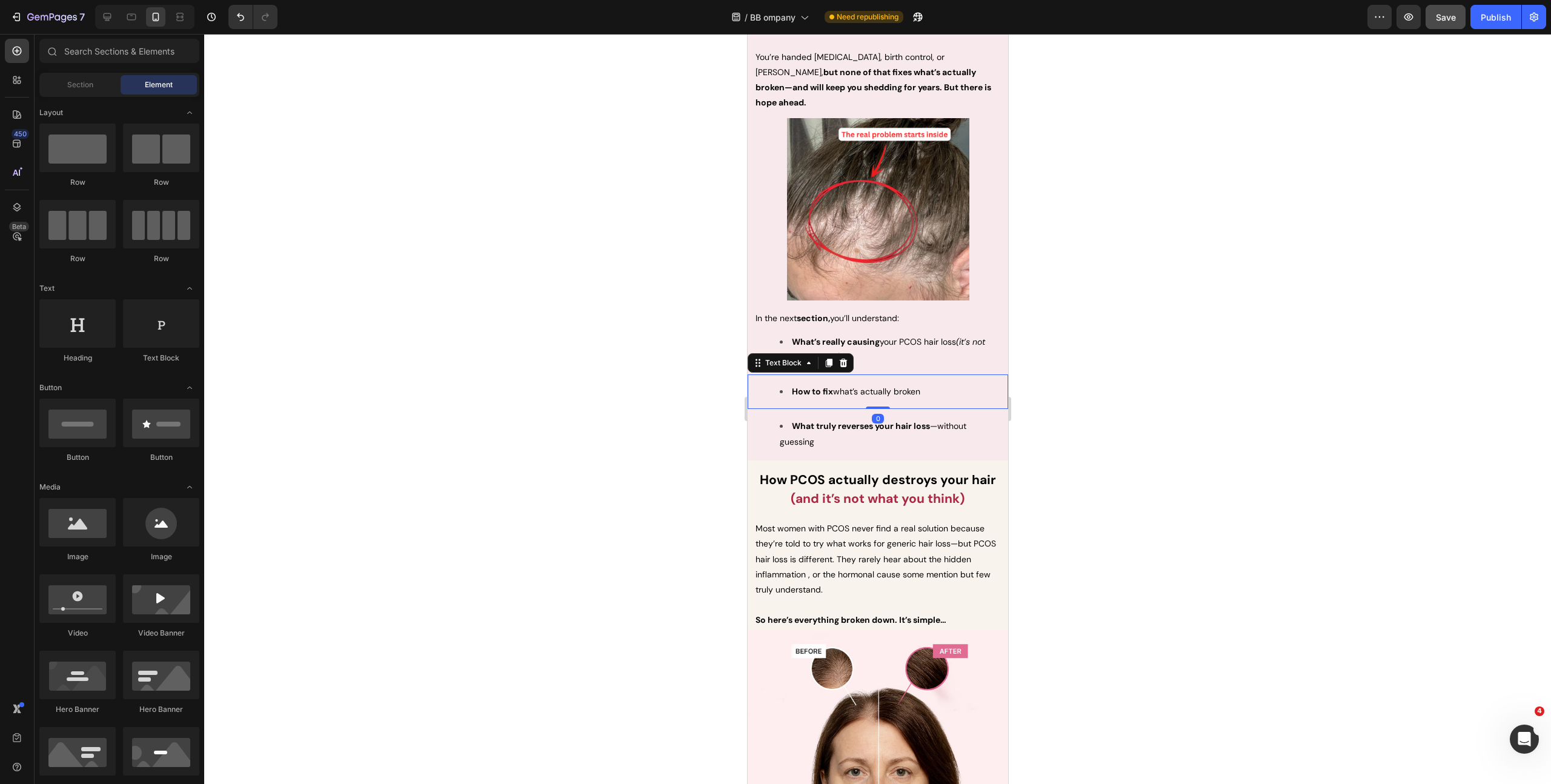
click at [841, 386] on span "How to fix what’s actually broken" at bounding box center [855, 391] width 128 height 11
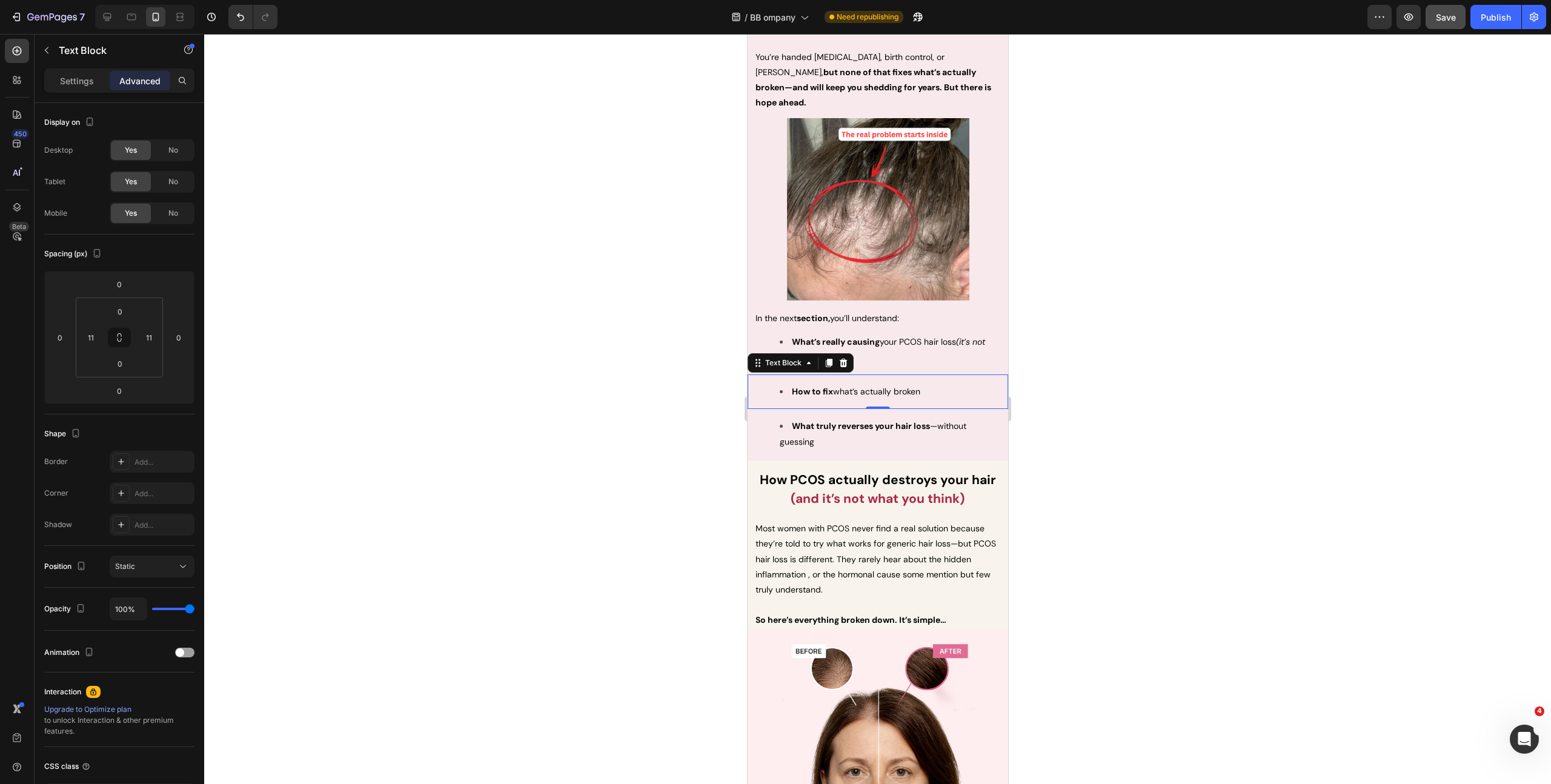
drag, startPoint x: 1229, startPoint y: 371, endPoint x: 1262, endPoint y: 337, distance: 47.4
click at [1162, 370] on div at bounding box center [877, 408] width 1347 height 749
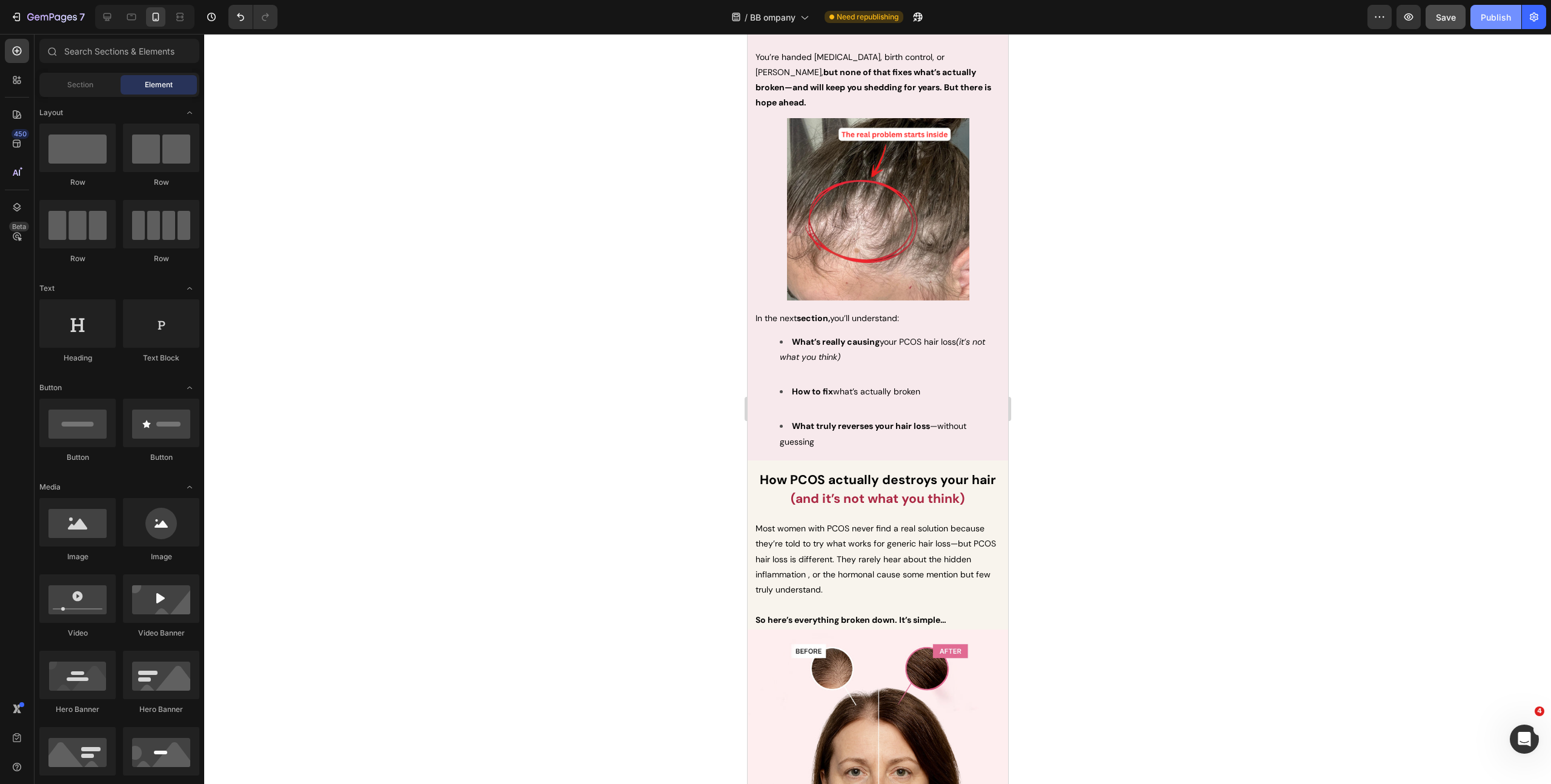
click at [1162, 10] on button "Publish" at bounding box center [1496, 17] width 51 height 24
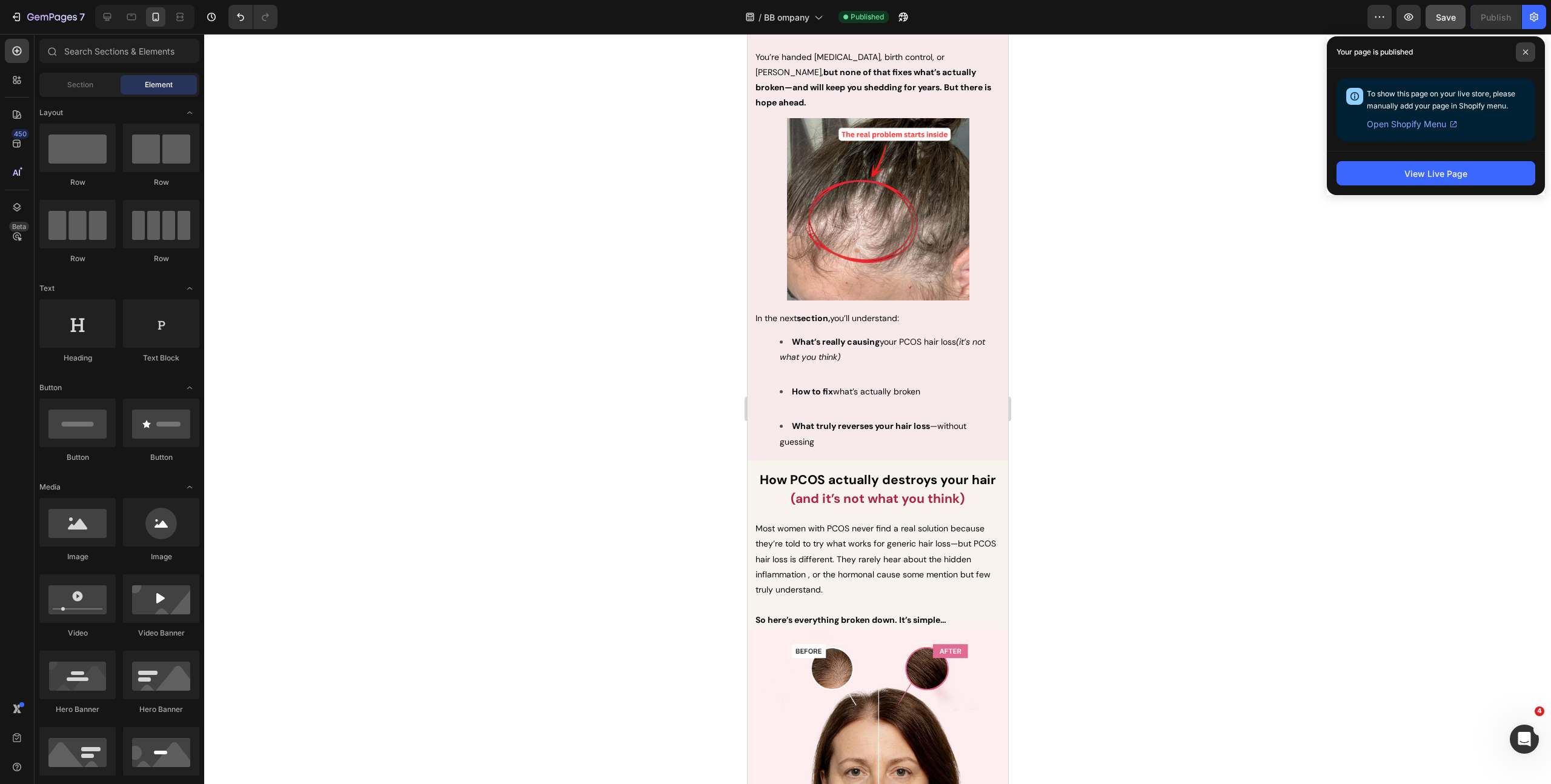
click at [1162, 56] on span at bounding box center [1525, 52] width 19 height 19
